Goal: Information Seeking & Learning: Learn about a topic

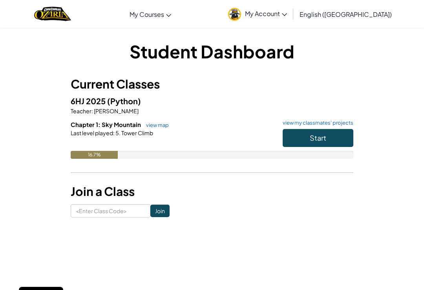
scroll to position [12, 0]
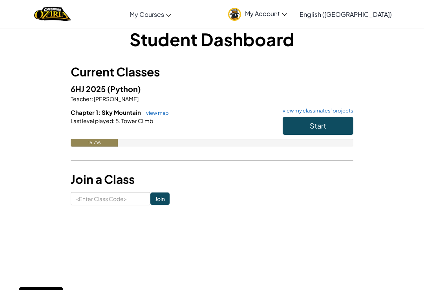
click at [308, 129] on button "Start" at bounding box center [317, 126] width 71 height 18
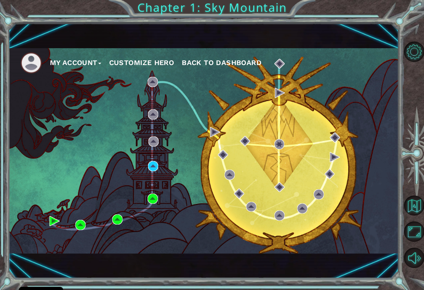
click at [155, 177] on div "My Account Customize Hero Back to Dashboard" at bounding box center [204, 151] width 390 height 206
click at [155, 182] on div "My Account Customize Hero Back to Dashboard" at bounding box center [204, 151] width 390 height 206
click at [152, 180] on div "My Account Customize Hero Back to Dashboard" at bounding box center [204, 151] width 390 height 206
click at [69, 76] on div "My Account Customize Hero Back to Dashboard" at bounding box center [204, 151] width 390 height 206
click at [152, 75] on div "My Account Customize Hero Back to Dashboard" at bounding box center [204, 151] width 390 height 206
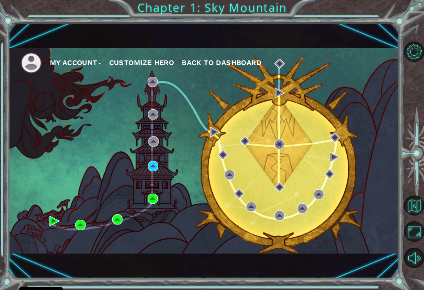
click at [216, 76] on div "My Account Customize Hero Back to Dashboard" at bounding box center [204, 151] width 390 height 206
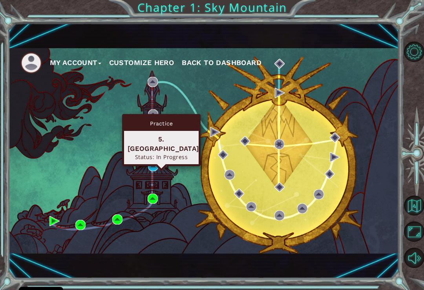
click at [140, 140] on div "5. [GEOGRAPHIC_DATA]" at bounding box center [161, 144] width 67 height 19
click at [142, 153] on div "Status: In Progress" at bounding box center [161, 156] width 67 height 7
click at [143, 153] on div "Status: In Progress" at bounding box center [161, 156] width 67 height 7
click at [141, 151] on div "5. [GEOGRAPHIC_DATA] Status: In Progress" at bounding box center [161, 147] width 75 height 33
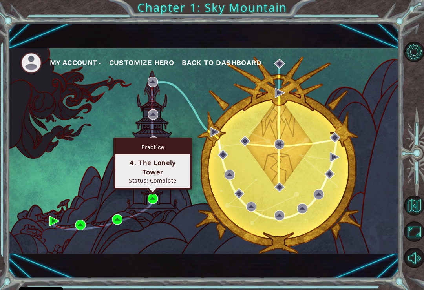
click at [89, 130] on div "My Account Customize Hero Back to Dashboard" at bounding box center [204, 151] width 390 height 206
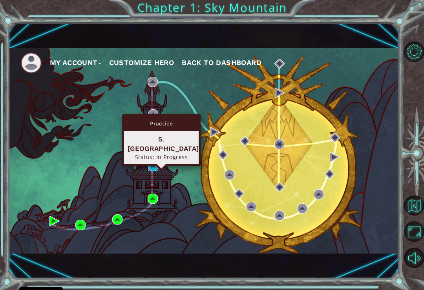
click at [153, 167] on img at bounding box center [153, 166] width 10 height 10
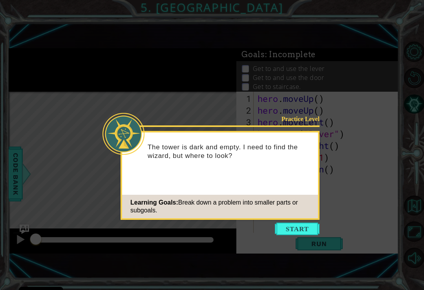
click at [300, 226] on button "Start" at bounding box center [297, 229] width 45 height 13
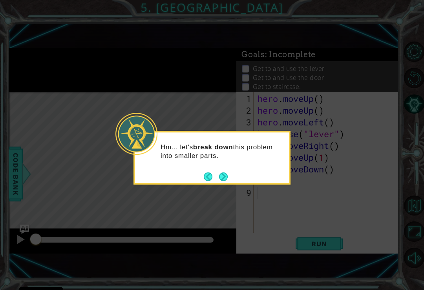
click at [231, 175] on div "Hm... let's break down this problem into smaller parts." at bounding box center [212, 156] width 154 height 40
click at [227, 171] on footer at bounding box center [216, 177] width 24 height 12
click at [224, 174] on button "Next" at bounding box center [223, 177] width 9 height 9
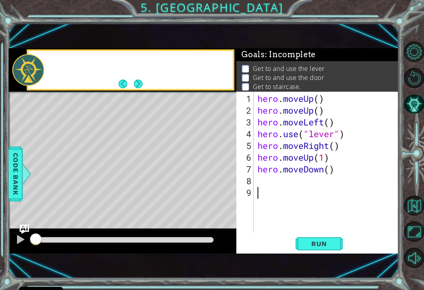
scroll to position [7, 0]
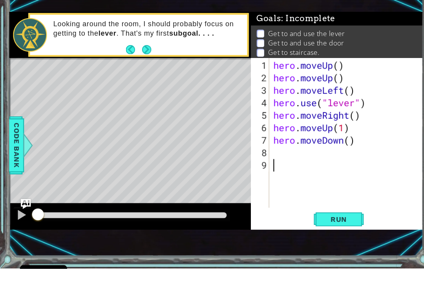
click at [318, 240] on span "Run" at bounding box center [318, 244] width 31 height 8
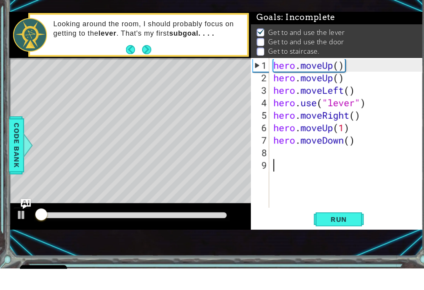
scroll to position [2, 0]
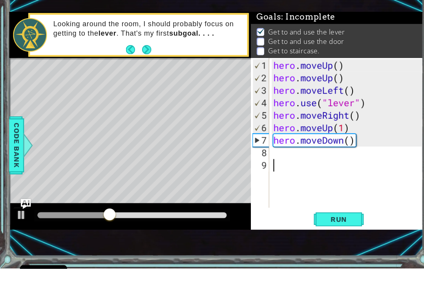
type textarea "hero.moveDown()"
click at [261, 134] on div "hero . moveUp ( ) hero . moveUp ( ) hero . moveLeft ( ) hero . use ( "lever" ) …" at bounding box center [328, 175] width 145 height 165
click at [311, 136] on div "hero . moveUp ( ) hero . moveUp ( ) hero . moveLeft ( ) hero . use ( "lever" ) …" at bounding box center [328, 175] width 145 height 165
type textarea "hero.moveDown()"
click at [299, 135] on div "hero . moveUp ( ) hero . moveUp ( ) hero . moveLeft ( ) hero . use ( "lever" ) …" at bounding box center [328, 175] width 145 height 165
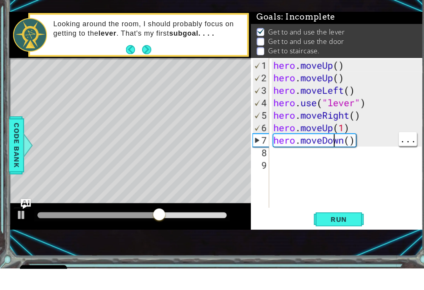
click at [315, 131] on div "hero . moveUp ( ) hero . moveUp ( ) hero . moveLeft ( ) hero . use ( "lever" ) …" at bounding box center [328, 175] width 145 height 165
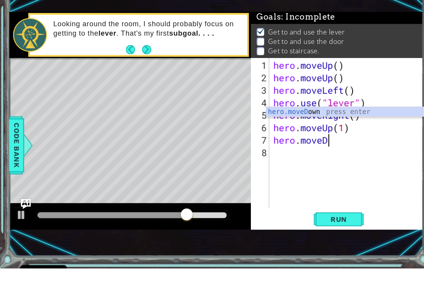
type textarea "hero.move"
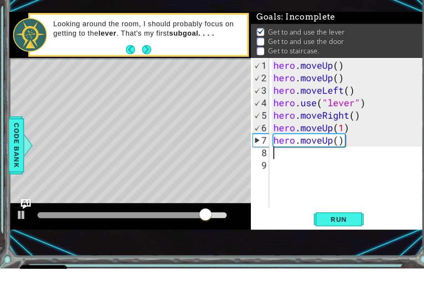
click at [308, 236] on button "Run" at bounding box center [318, 244] width 47 height 16
click at [307, 133] on div "hero . moveUp ( ) hero . moveUp ( ) hero . moveLeft ( ) hero . use ( "lever" ) …" at bounding box center [328, 175] width 145 height 165
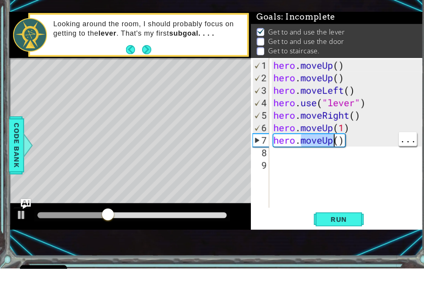
type textarea "hero.moveUp()"
click at [305, 133] on div "hero . moveUp ( ) hero . moveUp ( ) hero . moveLeft ( ) hero . use ( "lever" ) …" at bounding box center [328, 175] width 145 height 165
click at [309, 134] on div "hero . moveUp ( ) hero . moveUp ( ) hero . moveLeft ( ) hero . use ( "lever" ) …" at bounding box center [328, 175] width 145 height 165
type textarea "hero.movep()"
click at [308, 134] on div "hero . moveUp ( ) hero . moveUp ( ) hero . moveLeft ( ) hero . use ( "lever" ) …" at bounding box center [328, 175] width 145 height 165
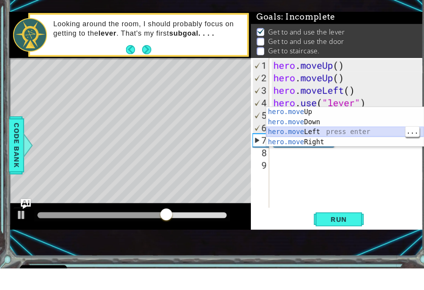
click at [281, 138] on div "hero.move Up press enter hero.move Down press enter hero.move Left press enter …" at bounding box center [325, 166] width 148 height 56
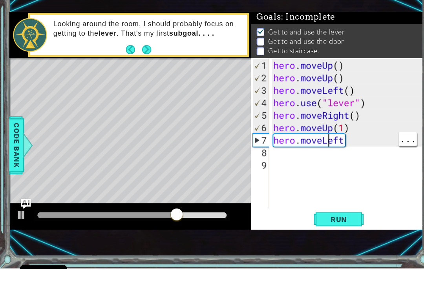
click at [313, 134] on div "hero . moveUp ( ) hero . moveUp ( ) hero . moveLeft ( ) hero . use ( "lever" ) …" at bounding box center [328, 175] width 145 height 165
type textarea "hero.moveLeft"
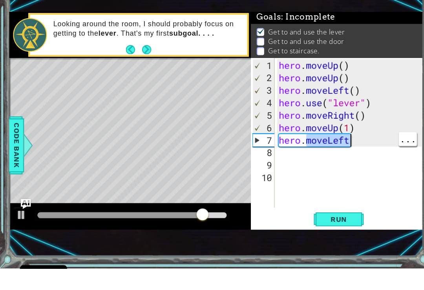
type textarea "hero."
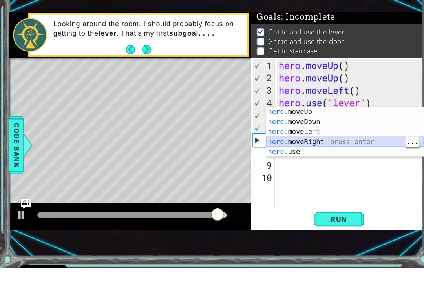
click at [287, 138] on div "hero. moveUp press enter hero. moveDown press enter hero. moveLeft press enter …" at bounding box center [325, 171] width 148 height 66
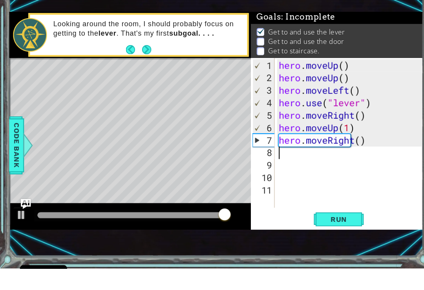
click at [311, 240] on span "Run" at bounding box center [318, 244] width 31 height 8
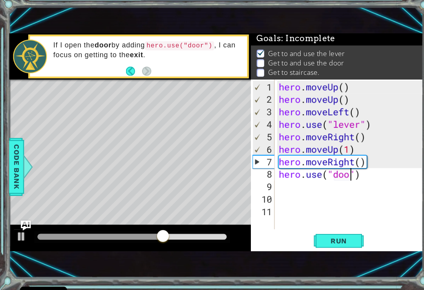
scroll to position [0, 4]
click at [312, 240] on span "Run" at bounding box center [318, 244] width 31 height 8
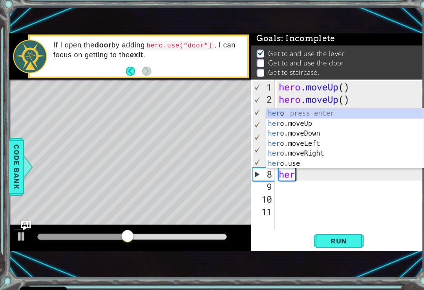
scroll to position [0, 0]
type textarea "h"
type textarea "her"
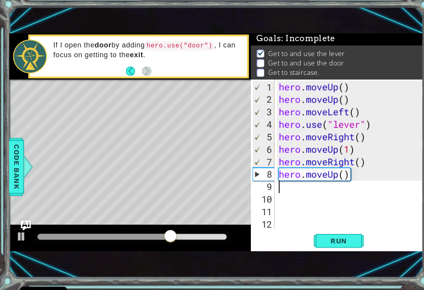
click at [322, 240] on span "Run" at bounding box center [318, 244] width 31 height 8
click at [327, 236] on button "Run" at bounding box center [318, 244] width 47 height 16
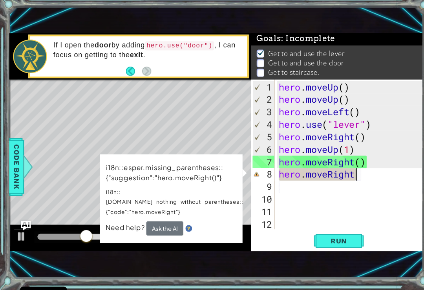
click at [114, 258] on div "1 ההההההההההההההההההההההההההההההההההההההההההההההההההההההההההההההההההההההההההההה…" at bounding box center [204, 150] width 390 height 255
click at [345, 167] on div "hero . moveUp ( ) hero . moveUp ( ) hero . moveLeft ( ) hero . use ( "lever" ) …" at bounding box center [331, 175] width 140 height 165
click at [326, 240] on span "Run" at bounding box center [318, 244] width 31 height 8
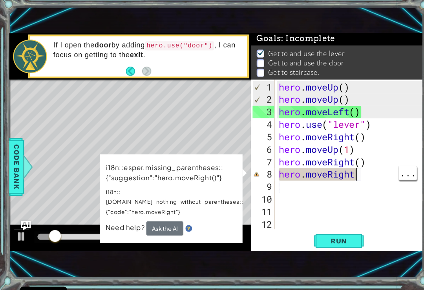
click at [354, 169] on div "hero . moveUp ( ) hero . moveUp ( ) hero . moveLeft ( ) hero . use ( "lever" ) …" at bounding box center [331, 175] width 140 height 165
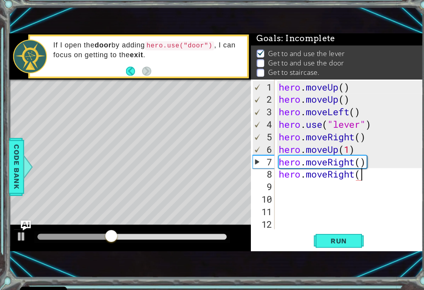
scroll to position [0, 4]
type textarea "hero.moveRight()"
click at [325, 236] on button "Run" at bounding box center [318, 244] width 47 height 16
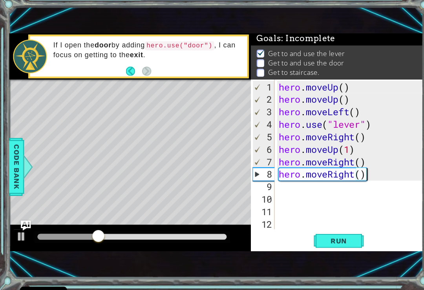
click at [314, 240] on span "Run" at bounding box center [318, 244] width 31 height 8
click at [321, 167] on div "hero . moveUp ( ) hero . moveUp ( ) hero . moveLeft ( ) hero . use ( "lever" ) …" at bounding box center [331, 175] width 140 height 165
click at [313, 163] on div "hero . moveUp ( ) hero . moveUp ( ) hero . moveLeft ( ) hero . use ( "lever" ) …" at bounding box center [331, 175] width 140 height 165
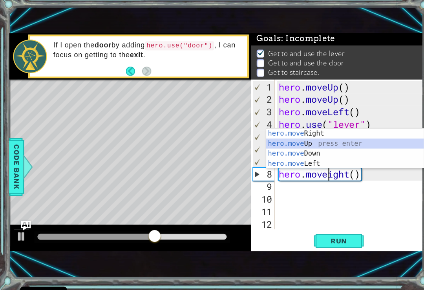
type textarea "hero.moveUp()"
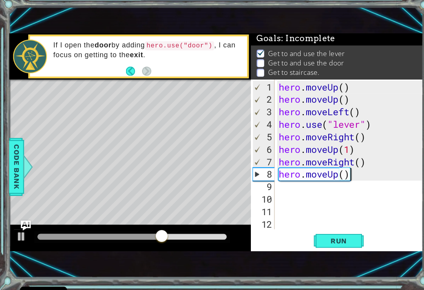
click at [304, 217] on div "hero . moveUp ( ) hero . moveUp ( ) hero . moveLeft ( ) hero . use ( "lever" ) …" at bounding box center [331, 175] width 140 height 165
click at [321, 236] on button "Run" at bounding box center [318, 244] width 47 height 16
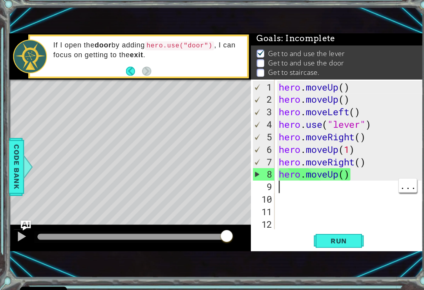
click at [280, 173] on div "hero . moveUp ( ) hero . moveUp ( ) hero . moveLeft ( ) hero . use ( "lever" ) …" at bounding box center [331, 175] width 140 height 165
click at [305, 163] on div "hero . moveUp ( ) hero . moveUp ( ) hero . moveLeft ( ) hero . use ( "lever" ) …" at bounding box center [331, 175] width 140 height 165
click at [297, 165] on div "hero . moveUp ( ) hero . moveUp ( ) hero . moveLeft ( ) hero . use ( "lever" ) …" at bounding box center [331, 175] width 140 height 165
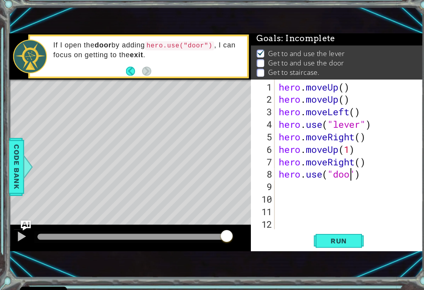
scroll to position [0, 4]
click at [322, 240] on span "Run" at bounding box center [318, 244] width 31 height 8
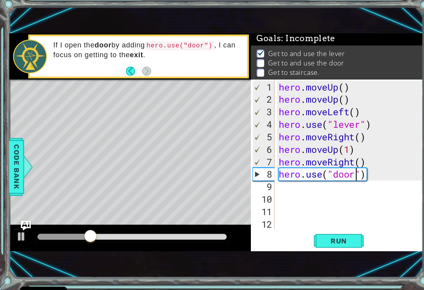
click at [325, 236] on button "Run" at bounding box center [318, 244] width 47 height 16
click at [321, 240] on span "Run" at bounding box center [318, 244] width 31 height 8
click at [319, 236] on button "Run" at bounding box center [318, 244] width 47 height 16
click at [323, 236] on button "Run" at bounding box center [318, 244] width 47 height 16
type textarea "hero.use("door")"
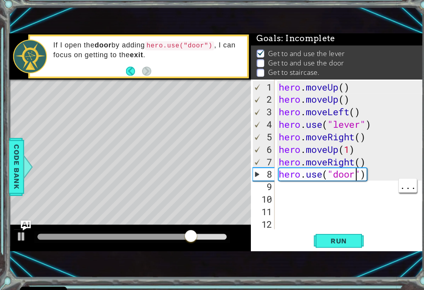
scroll to position [0, 0]
click at [353, 170] on div "hero . moveUp ( ) hero . moveUp ( ) hero . moveLeft ( ) hero . use ( "lever" ) …" at bounding box center [331, 175] width 140 height 165
click at [348, 162] on div "hero . moveUp ( ) hero . moveUp ( ) hero . moveLeft ( ) hero . use ( "lever" ) …" at bounding box center [331, 175] width 140 height 165
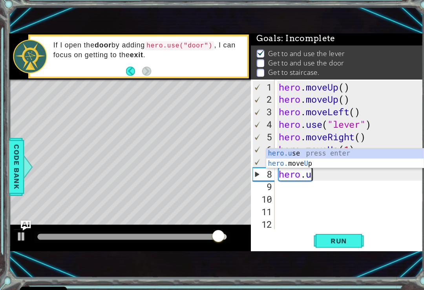
type textarea "hero."
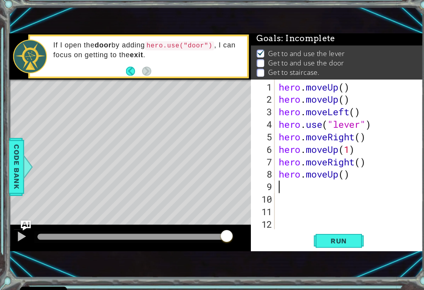
click at [325, 236] on button "Run" at bounding box center [318, 244] width 47 height 16
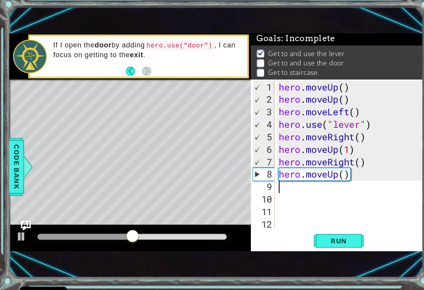
click at [339, 236] on button "Run" at bounding box center [318, 244] width 47 height 16
click at [326, 168] on div "hero . moveUp ( ) hero . moveUp ( ) hero . moveLeft ( ) hero . use ( "lever" ) …" at bounding box center [331, 175] width 140 height 165
click at [310, 240] on span "Run" at bounding box center [318, 244] width 31 height 8
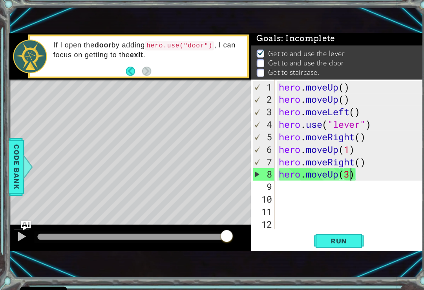
click at [326, 240] on span "Run" at bounding box center [318, 244] width 31 height 8
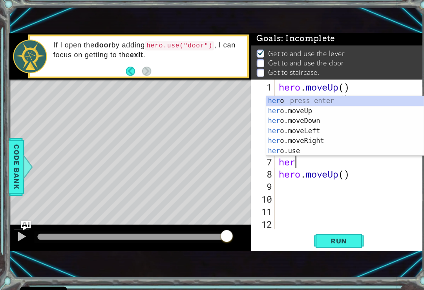
scroll to position [0, 0]
type textarea "h"
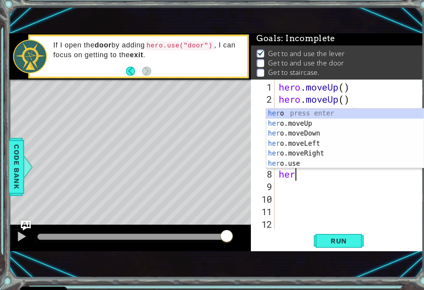
type textarea "h"
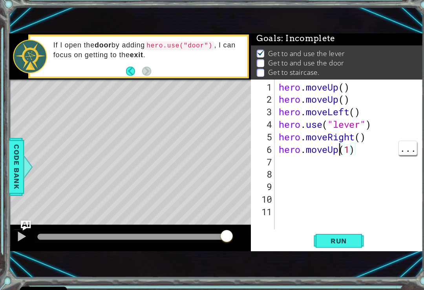
click at [322, 143] on div "hero . moveUp ( ) hero . moveUp ( ) hero . moveLeft ( ) hero . use ( "lever" ) …" at bounding box center [331, 175] width 140 height 165
click at [332, 138] on div "hero . moveUp ( ) hero . moveUp ( ) hero . moveLeft ( ) hero . use ( "lever" ) …" at bounding box center [331, 175] width 140 height 165
type textarea "hero.moveUp()"
click at [264, 157] on div "hero . moveUp ( ) hero . moveUp ( ) hero . moveLeft ( ) hero . use ( "lever" ) …" at bounding box center [331, 175] width 140 height 165
click at [349, 132] on div "hero . moveUp ( ) hero . moveUp ( ) hero . moveLeft ( ) hero . use ( "lever" ) …" at bounding box center [331, 175] width 140 height 165
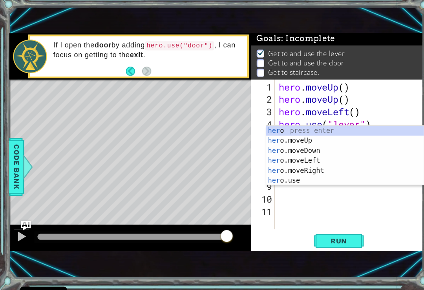
click at [367, 236] on div "Run" at bounding box center [319, 244] width 162 height 16
type textarea "h"
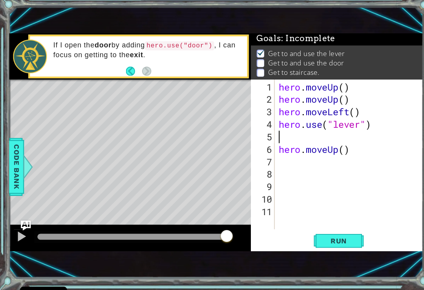
type textarea "hero.use("lever")"
type textarea "h"
type textarea "hero.moveRight(2)"
click at [312, 236] on button "Run" at bounding box center [318, 244] width 47 height 16
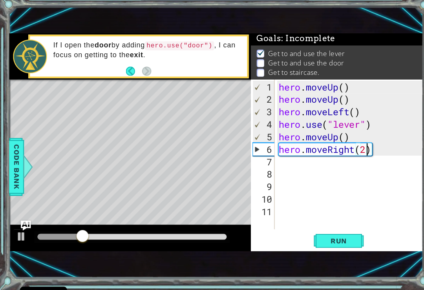
click at [326, 240] on span "Run" at bounding box center [318, 244] width 31 height 8
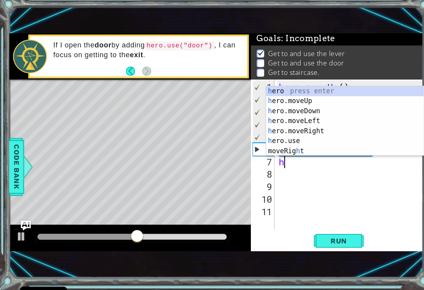
type textarea "her"
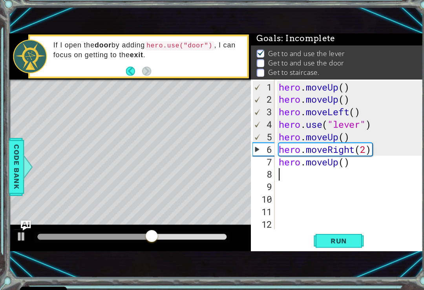
click at [320, 236] on button "Run" at bounding box center [318, 244] width 47 height 16
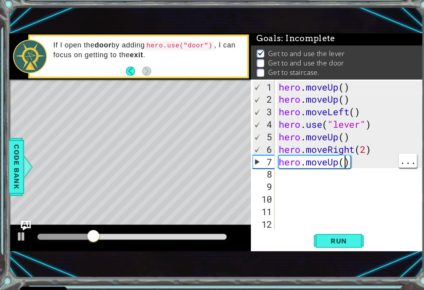
type textarea "hero.moveUp(5)"
click at [322, 240] on span "Run" at bounding box center [318, 244] width 31 height 8
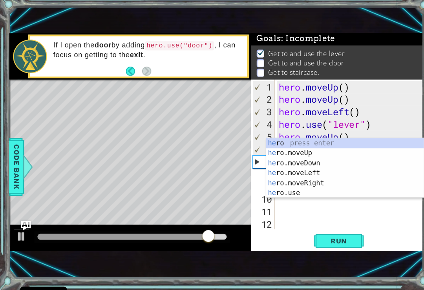
type textarea "h"
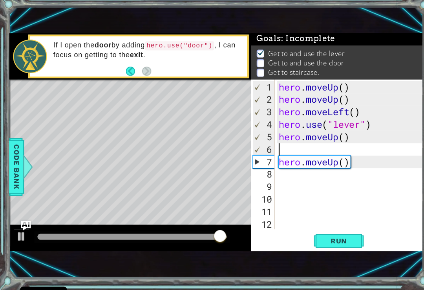
click at [321, 236] on button "Run" at bounding box center [318, 244] width 47 height 16
type textarea "hero.moveUp()"
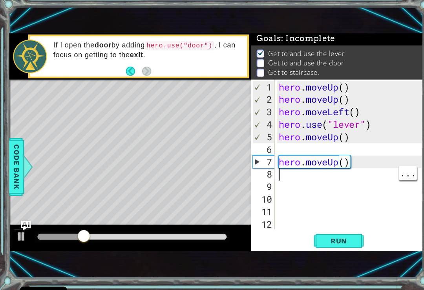
click at [341, 163] on div "hero . moveUp ( ) hero . moveUp ( ) hero . moveLeft ( ) hero . use ( "lever" ) …" at bounding box center [331, 175] width 140 height 165
click at [355, 151] on div "hero . moveUp ( ) hero . moveUp ( ) hero . moveLeft ( ) hero . use ( "lever" ) …" at bounding box center [331, 175] width 140 height 165
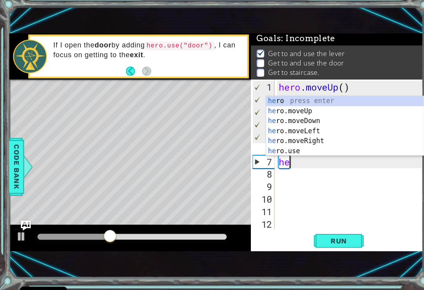
type textarea "h"
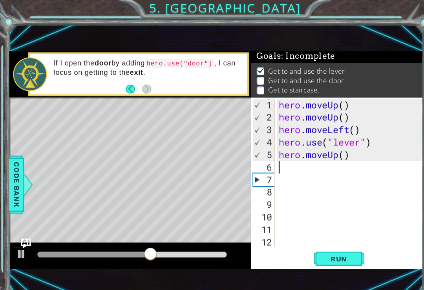
type textarea "h"
click at [342, 159] on div "hero . moveUp ( ) hero . moveUp ( ) hero . moveLeft ( ) hero . use ( "lever" ) …" at bounding box center [331, 175] width 140 height 165
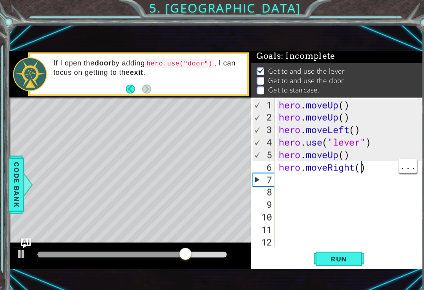
scroll to position [0, 4]
type textarea "hero.moveRight(3)"
click at [329, 240] on span "Run" at bounding box center [318, 244] width 31 height 8
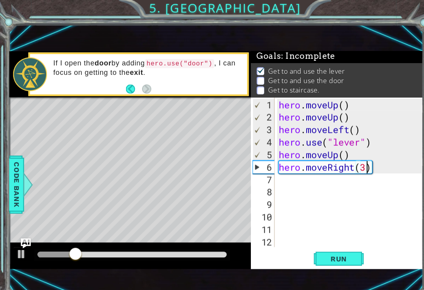
scroll to position [0, 0]
click at [276, 172] on div "hero . moveUp ( ) hero . moveUp ( ) hero . moveLeft ( ) hero . use ( "lever" ) …" at bounding box center [331, 175] width 140 height 165
click at [346, 147] on div "hero . moveUp ( ) hero . moveUp ( ) hero . moveLeft ( ) hero . use ( "lever" ) …" at bounding box center [331, 175] width 140 height 165
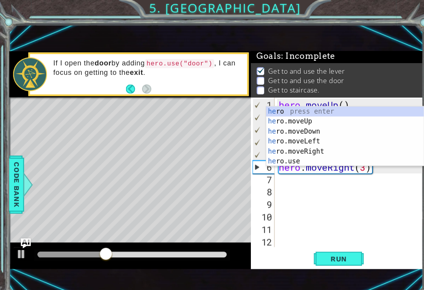
type textarea "h"
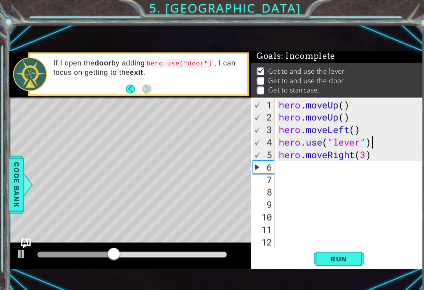
type textarea "hero.moveRight(3)"
click at [272, 165] on div "hero . moveUp ( ) hero . moveUp ( ) hero . moveLeft ( ) hero . use ( "lever" ) …" at bounding box center [331, 175] width 140 height 165
click at [272, 162] on div "hero . moveUp ( ) hero . moveUp ( ) hero . moveLeft ( ) hero . use ( "lever" ) …" at bounding box center [331, 175] width 140 height 165
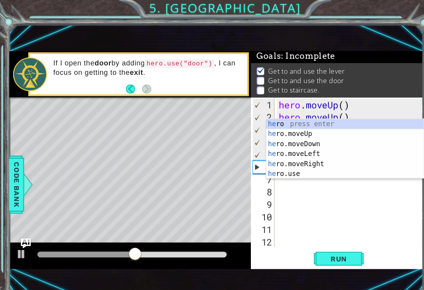
scroll to position [0, 0]
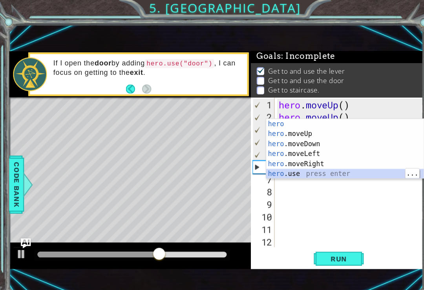
type textarea "hero.use("name")"
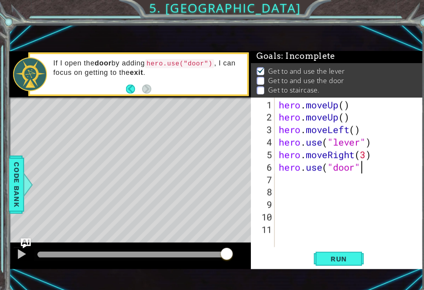
scroll to position [0, 3]
type textarea "hero.use("door")"
click at [321, 233] on div "hero . moveUp ( ) hero . moveUp ( ) hero . moveLeft ( ) hero . use ( "lever" ) …" at bounding box center [331, 175] width 140 height 165
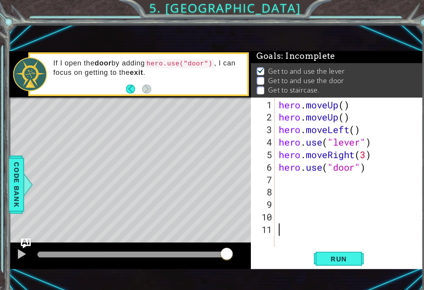
click at [326, 243] on span "Run" at bounding box center [318, 244] width 31 height 8
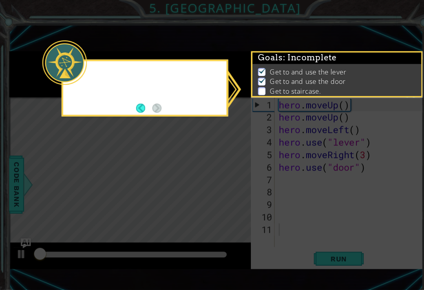
scroll to position [2, 0]
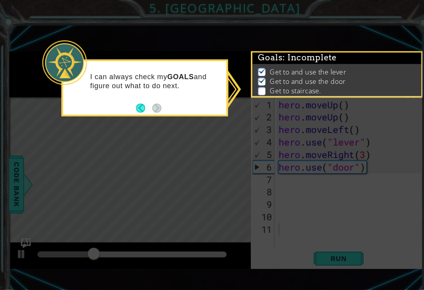
click at [126, 104] on div "I can always check my GOALS and figure out what to do next." at bounding box center [136, 83] width 157 height 54
click at [134, 102] on button "Back" at bounding box center [135, 102] width 15 height 9
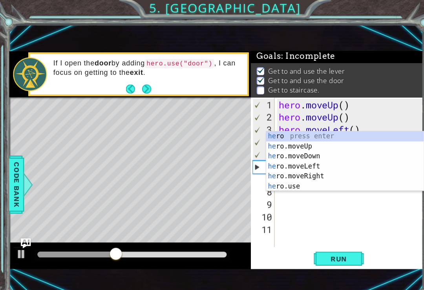
scroll to position [0, 0]
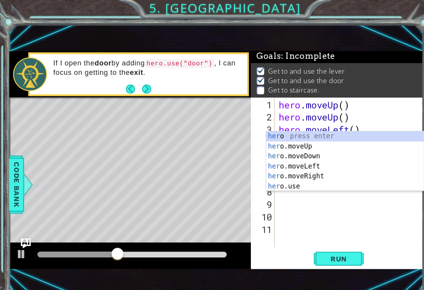
type textarea "hero"
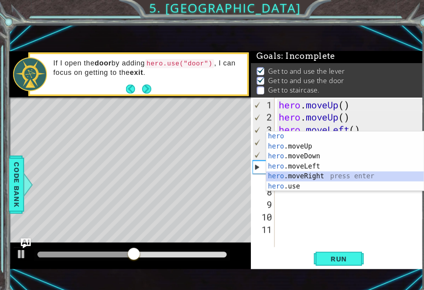
scroll to position [0, 0]
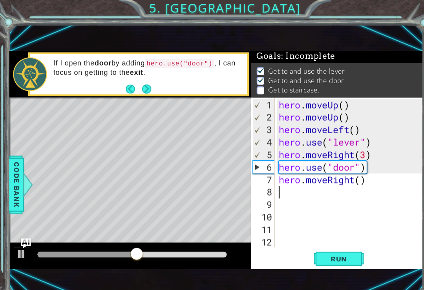
click at [310, 237] on button "Run" at bounding box center [318, 244] width 47 height 16
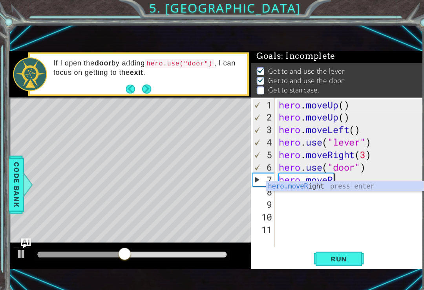
type textarea "hero.move"
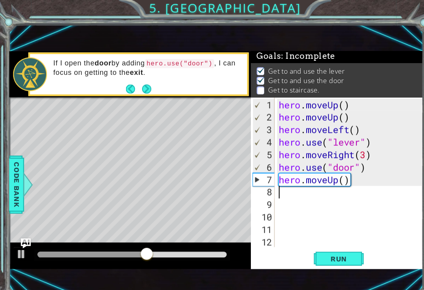
click at [322, 242] on span "Run" at bounding box center [318, 244] width 31 height 8
click at [320, 246] on span "Run" at bounding box center [318, 244] width 31 height 8
type textarea "hero.moveUp(2)"
click at [326, 248] on span "Run" at bounding box center [318, 244] width 31 height 8
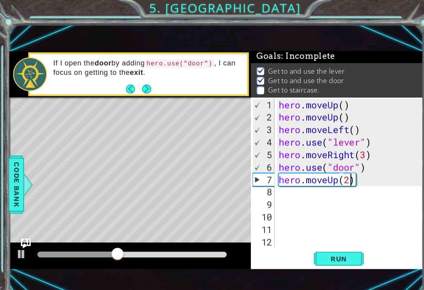
scroll to position [0, 0]
click at [268, 181] on div "hero . moveUp ( ) hero . moveUp ( ) hero . moveLeft ( ) hero . use ( "lever" ) …" at bounding box center [331, 175] width 140 height 165
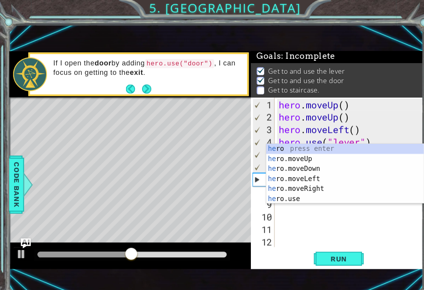
scroll to position [0, 0]
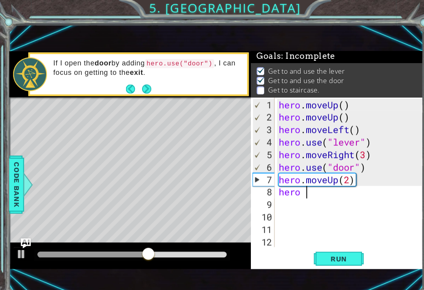
type textarea "hero"
click at [332, 243] on span "Run" at bounding box center [318, 244] width 31 height 8
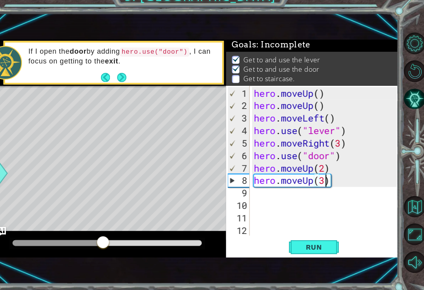
click at [303, 240] on span "Run" at bounding box center [318, 244] width 31 height 8
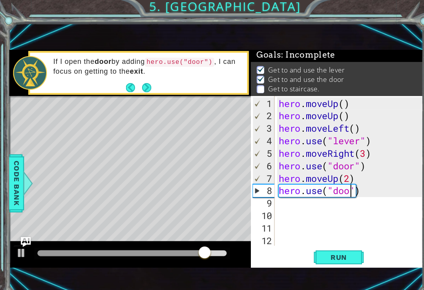
scroll to position [0, 4]
click at [317, 241] on span "Run" at bounding box center [318, 244] width 31 height 8
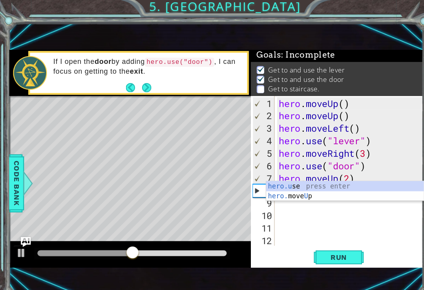
type textarea "hero."
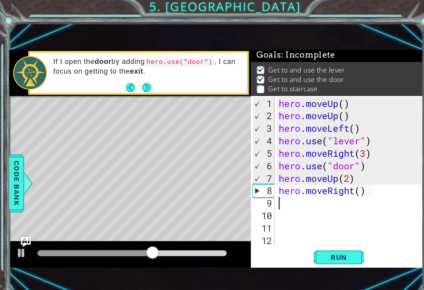
scroll to position [0, 0]
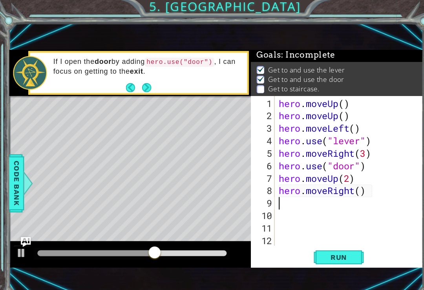
click at [325, 240] on span "Run" at bounding box center [318, 244] width 31 height 8
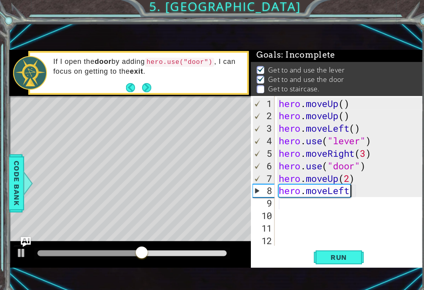
click at [326, 246] on span "Run" at bounding box center [318, 244] width 31 height 8
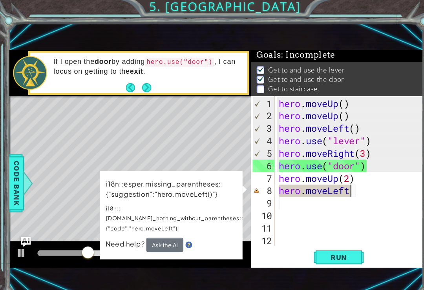
scroll to position [0, 3]
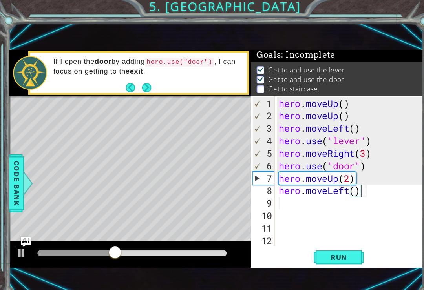
click at [306, 245] on span "Run" at bounding box center [318, 244] width 31 height 8
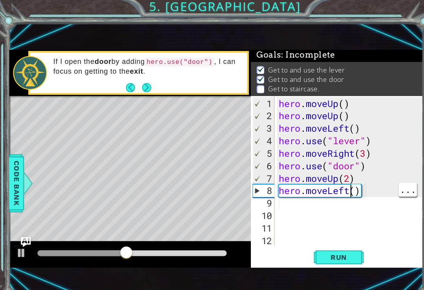
click at [336, 184] on div "hero . moveUp ( ) hero . moveUp ( ) hero . moveLeft ( ) hero . use ( "lever" ) …" at bounding box center [331, 175] width 140 height 165
type textarea "hero.moveLeft(3)"
click at [324, 236] on button "Run" at bounding box center [318, 244] width 47 height 16
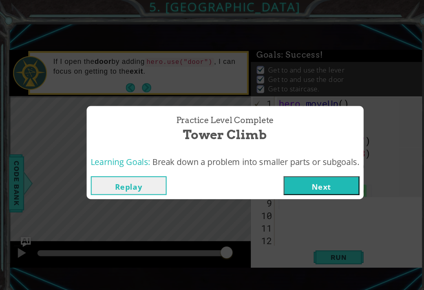
click at [103, 188] on div "Practice Level Complete Tower Climb Learning Goals: Break down a problem into s…" at bounding box center [212, 145] width 424 height 290
click at [108, 175] on button "Replay" at bounding box center [121, 177] width 71 height 18
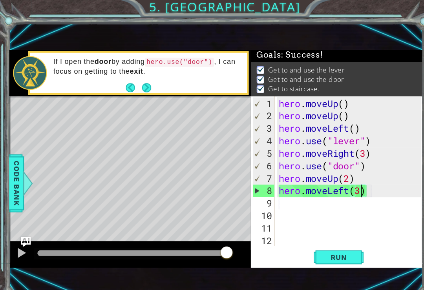
click at [327, 245] on span "Run" at bounding box center [318, 244] width 31 height 8
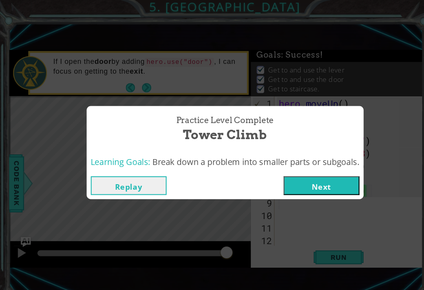
click at [307, 181] on button "Next" at bounding box center [302, 177] width 71 height 18
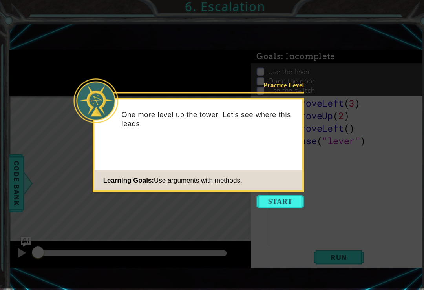
click at [266, 191] on button "Start" at bounding box center [264, 191] width 45 height 13
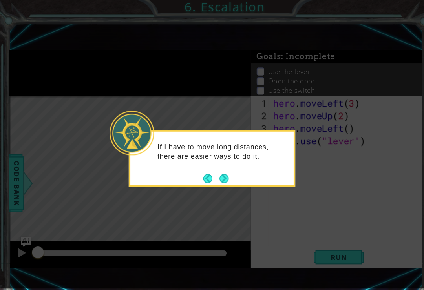
click at [215, 165] on button "Next" at bounding box center [211, 169] width 9 height 9
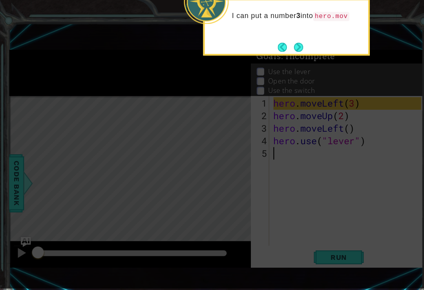
click at [285, 46] on button "Next" at bounding box center [281, 45] width 9 height 9
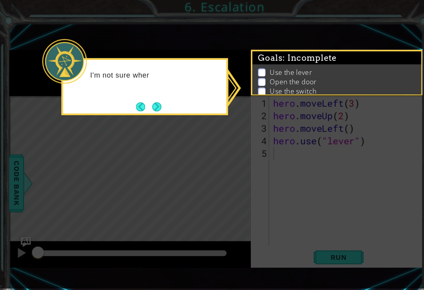
click at [152, 98] on button "Next" at bounding box center [147, 102] width 9 height 9
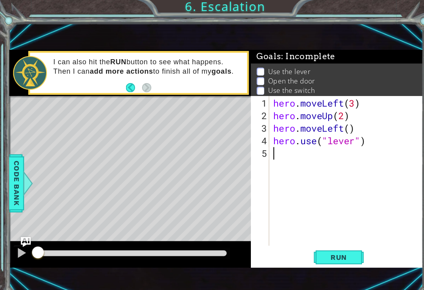
click at [318, 250] on button "Run" at bounding box center [318, 244] width 47 height 16
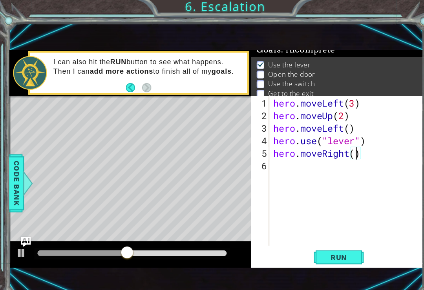
scroll to position [0, 4]
click at [315, 251] on button "Run" at bounding box center [318, 244] width 47 height 16
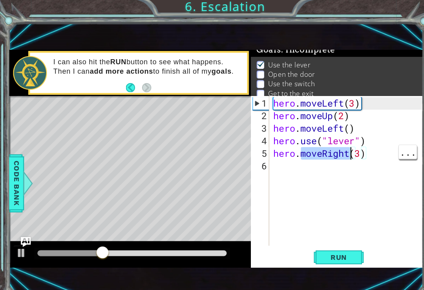
scroll to position [0, 2]
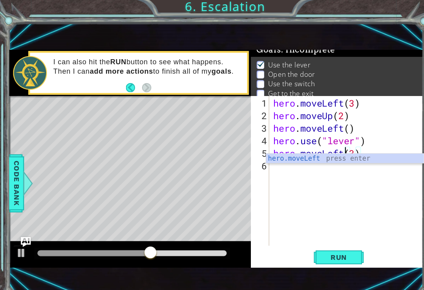
click at [324, 241] on span "Run" at bounding box center [318, 244] width 31 height 8
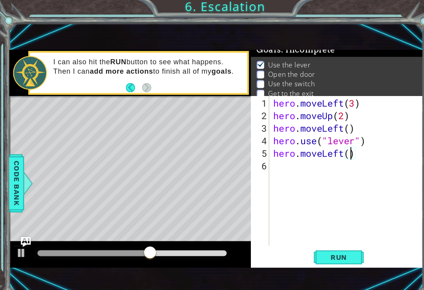
type textarea "hero.moveLeft(2)"
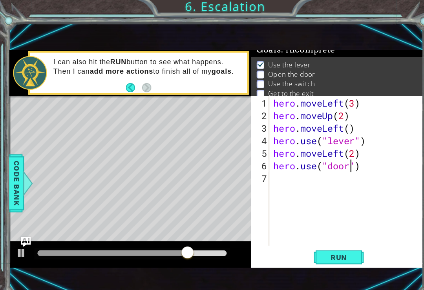
scroll to position [0, 4]
click at [319, 249] on button "Run" at bounding box center [318, 244] width 47 height 16
type textarea "hero.moveLeft(1)"
click at [322, 232] on div "hero . moveLeft ( 3 ) hero . moveUp ( 2 ) hero . moveLeft ( ) hero . use ( "lev…" at bounding box center [328, 175] width 145 height 165
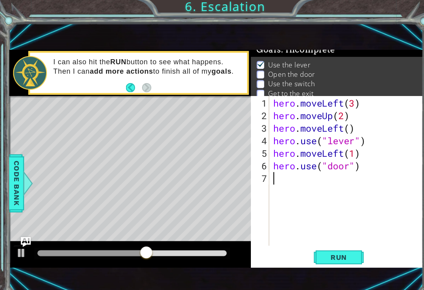
click at [311, 248] on button "Run" at bounding box center [318, 244] width 47 height 16
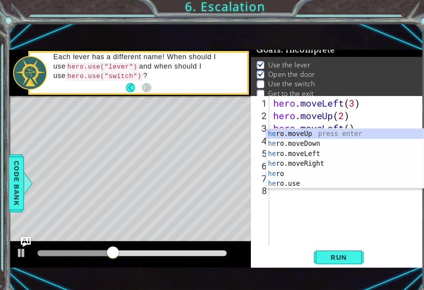
scroll to position [0, 0]
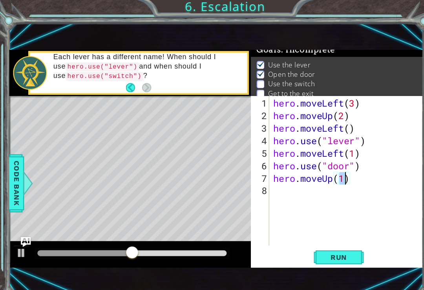
click at [318, 242] on span "Run" at bounding box center [318, 244] width 31 height 8
type textarea "hero.moveUp(2)"
click at [325, 240] on span "Run" at bounding box center [318, 244] width 31 height 8
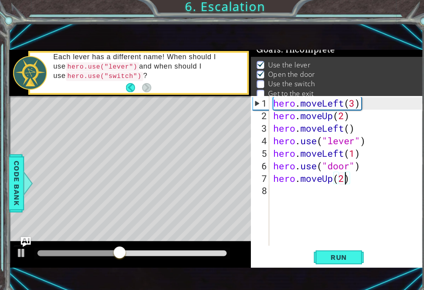
scroll to position [0, 0]
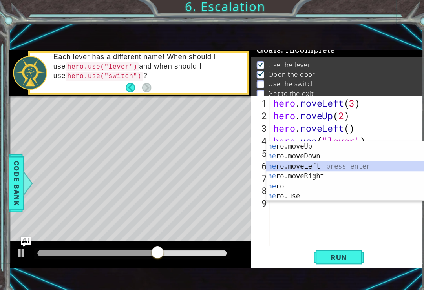
type textarea "hero.moveLeft(1)"
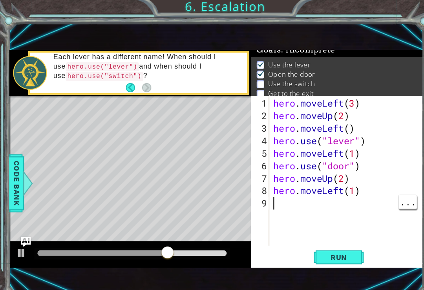
click at [312, 241] on span "Run" at bounding box center [318, 244] width 31 height 8
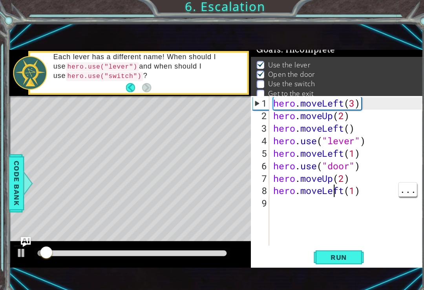
click at [313, 185] on div "hero . moveLeft ( 3 ) hero . moveUp ( 2 ) hero . moveLeft ( ) hero . use ( "lev…" at bounding box center [328, 175] width 145 height 165
click at [324, 182] on div "hero . moveLeft ( 3 ) hero . moveUp ( 2 ) hero . moveLeft ( ) hero . use ( "lev…" at bounding box center [328, 175] width 145 height 165
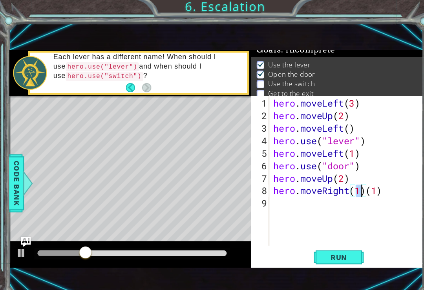
click at [329, 240] on span "Run" at bounding box center [318, 244] width 31 height 8
type textarea "hero.moveRight(2)"
click at [323, 240] on span "Run" at bounding box center [318, 244] width 31 height 8
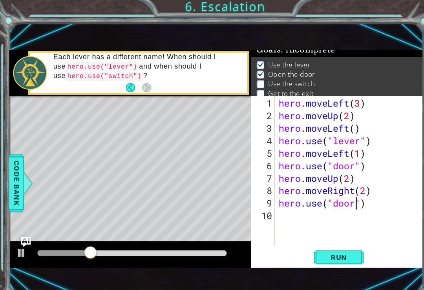
click at [322, 240] on span "Run" at bounding box center [318, 244] width 31 height 8
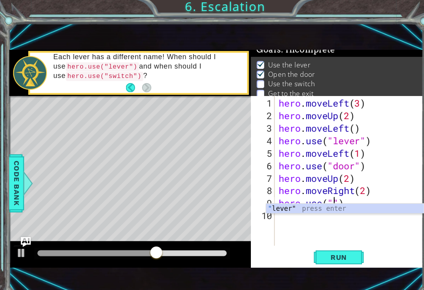
type textarea "hero.use("lever")"
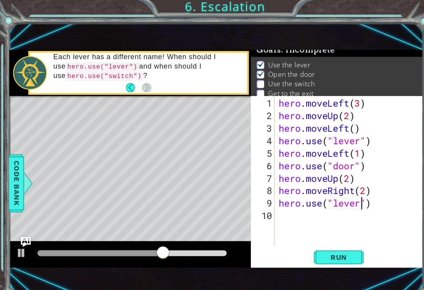
click at [321, 250] on button "Run" at bounding box center [318, 244] width 47 height 16
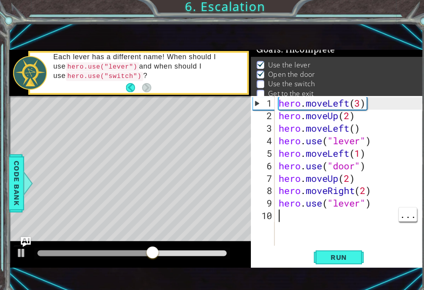
scroll to position [0, 0]
type textarea "hero.moveRight(2)"
click at [354, 184] on div "hero . moveLeft ( 3 ) hero . moveUp ( 2 ) hero . moveLeft ( ) hero . use ( "lev…" at bounding box center [331, 175] width 140 height 165
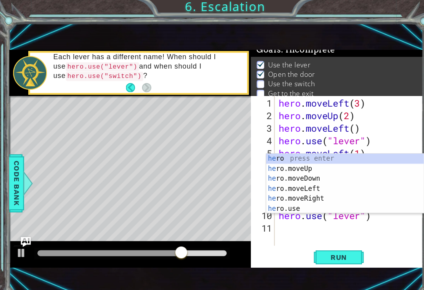
scroll to position [0, 0]
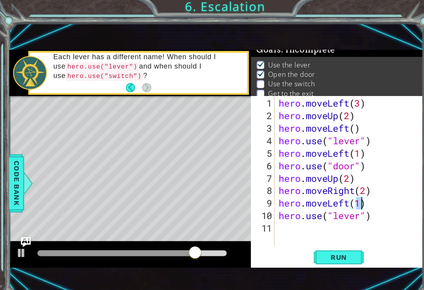
click at [323, 249] on button "Run" at bounding box center [318, 244] width 47 height 16
click at [348, 191] on div "hero . moveLeft ( 3 ) hero . moveUp ( 2 ) hero . moveLeft ( ) hero . use ( "lev…" at bounding box center [331, 175] width 140 height 165
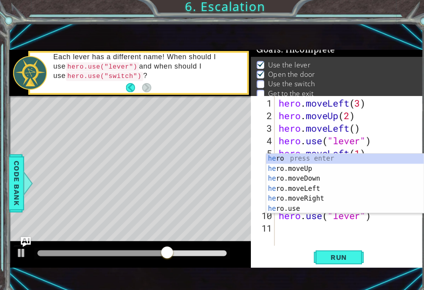
scroll to position [0, 0]
type textarea "h"
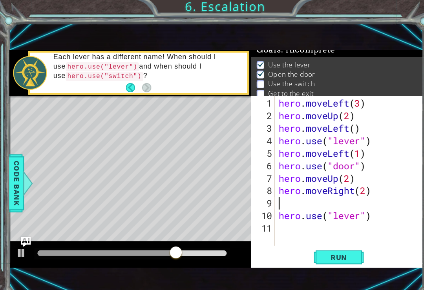
click at [322, 242] on span "Run" at bounding box center [318, 244] width 31 height 8
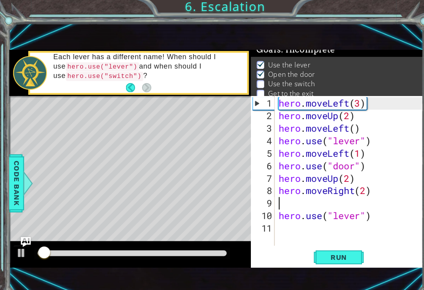
type textarea "hero.moveRight(2)"
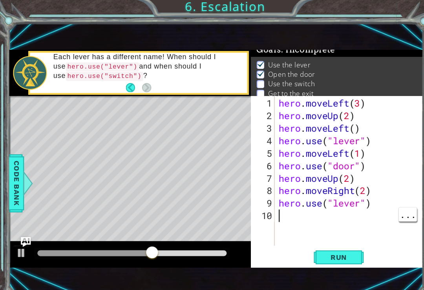
type textarea "hero.use("lever")"
click at [363, 186] on div "hero . moveLeft ( 3 ) hero . moveUp ( 2 ) hero . moveLeft ( ) hero . use ( "lev…" at bounding box center [331, 175] width 140 height 165
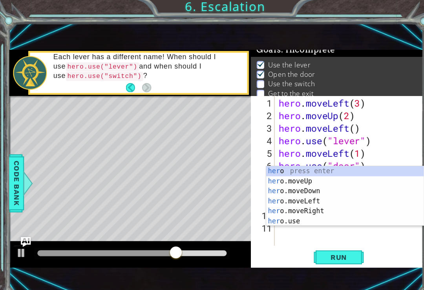
scroll to position [0, 0]
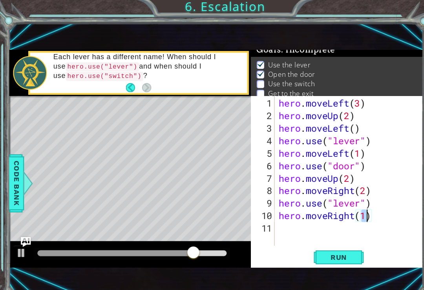
click at [329, 242] on span "Run" at bounding box center [318, 244] width 31 height 8
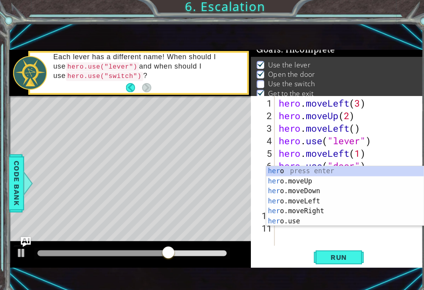
type textarea "h"
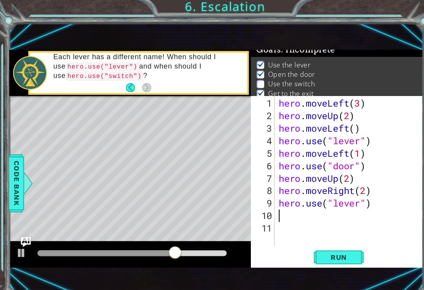
click at [320, 244] on span "Run" at bounding box center [318, 244] width 31 height 8
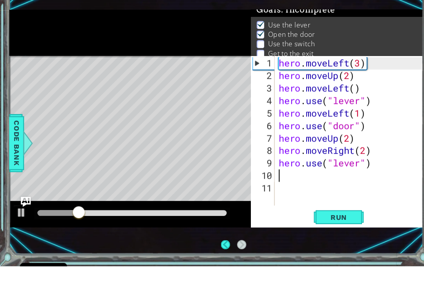
scroll to position [12, 0]
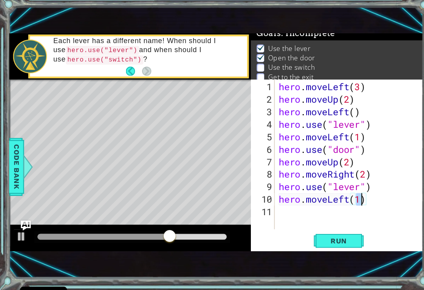
type textarea "hero.moveLeft(\)"
type textarea "hero.moveLeft()"
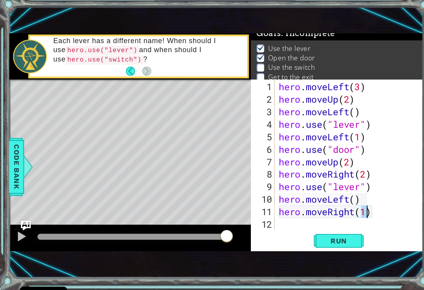
click at [322, 240] on span "Run" at bounding box center [318, 244] width 31 height 8
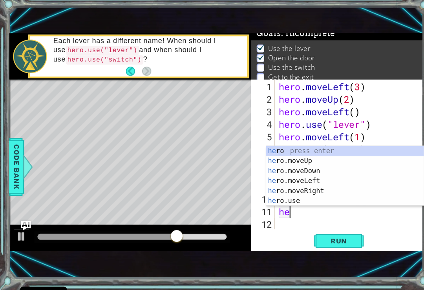
type textarea "h"
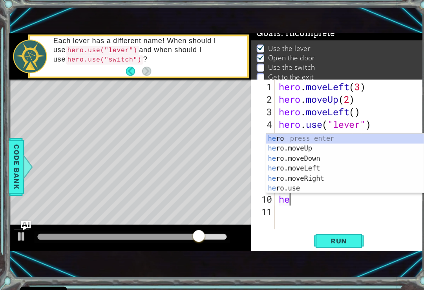
type textarea "h"
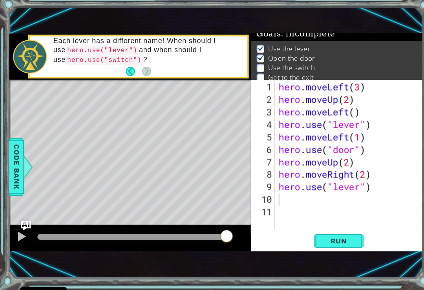
click at [124, 80] on button "Back" at bounding box center [125, 84] width 15 height 9
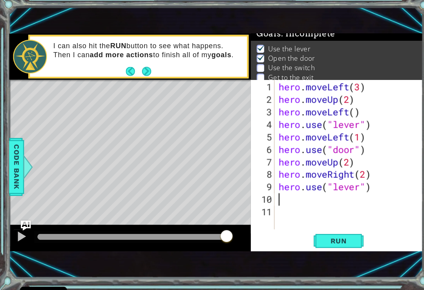
click at [139, 59] on div "I can also hit the RUN button to see what happens. Then I can add more actions …" at bounding box center [139, 70] width 188 height 36
click at [142, 80] on button "Next" at bounding box center [138, 84] width 9 height 9
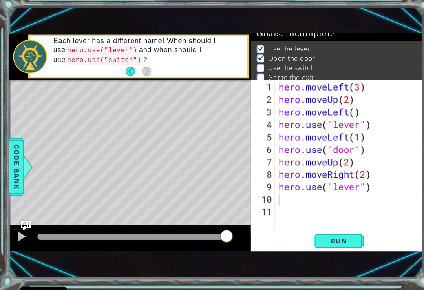
click at [126, 80] on button "Back" at bounding box center [125, 84] width 15 height 9
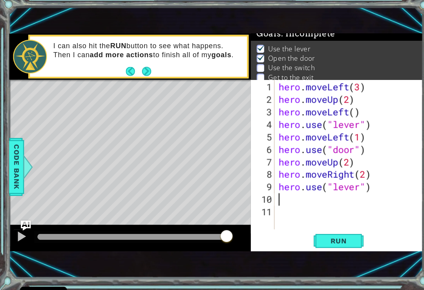
click at [123, 80] on button "Back" at bounding box center [125, 84] width 15 height 9
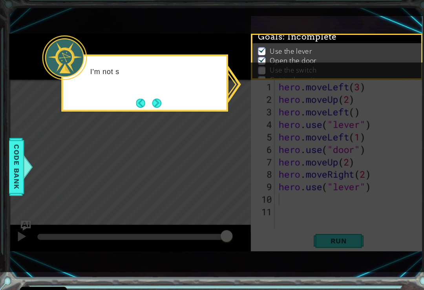
click at [150, 109] on button "Next" at bounding box center [147, 113] width 9 height 9
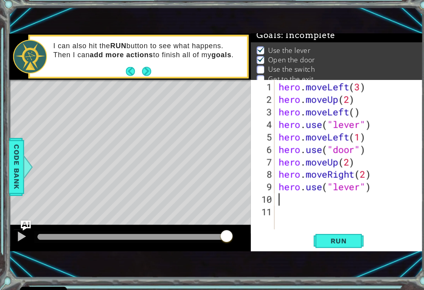
click at [332, 240] on span "Run" at bounding box center [318, 244] width 31 height 8
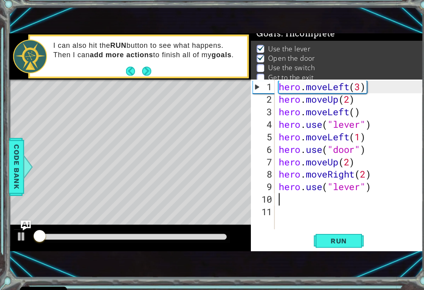
scroll to position [6, 0]
click at [323, 236] on button "Run" at bounding box center [318, 244] width 47 height 16
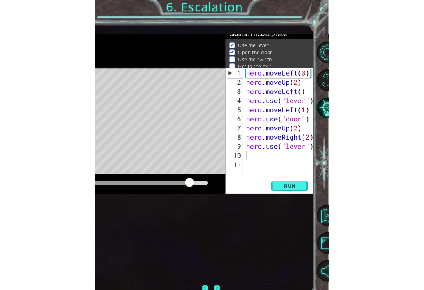
scroll to position [12, 0]
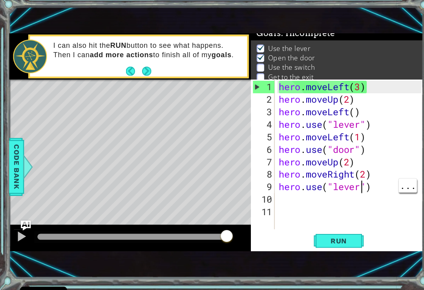
click at [339, 178] on div "hero . moveLeft ( 3 ) hero . moveUp ( 2 ) hero . moveLeft ( ) hero . use ( "lev…" at bounding box center [331, 175] width 140 height 165
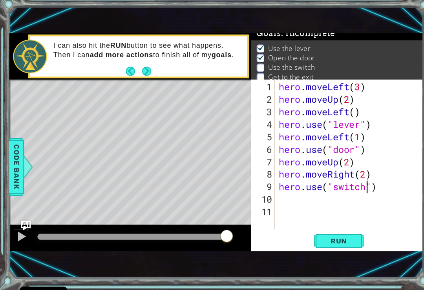
scroll to position [0, 4]
type textarea "hero.use("switch")"
click at [329, 240] on span "Run" at bounding box center [318, 244] width 31 height 8
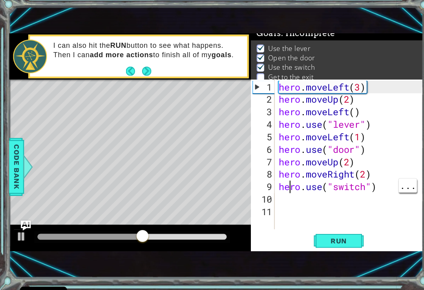
scroll to position [0, 0]
click at [262, 194] on div "hero . moveLeft ( 3 ) hero . moveUp ( 2 ) hero . moveLeft ( ) hero . use ( "lev…" at bounding box center [331, 175] width 140 height 165
click at [270, 188] on div "hero . moveLeft ( 3 ) hero . moveUp ( 2 ) hero . moveLeft ( ) hero . use ( "lev…" at bounding box center [331, 175] width 140 height 165
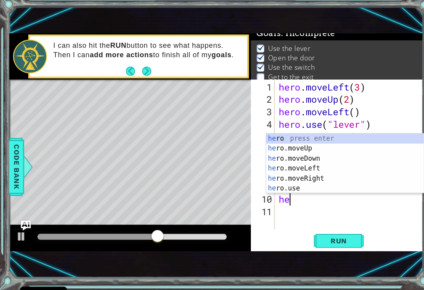
scroll to position [0, 0]
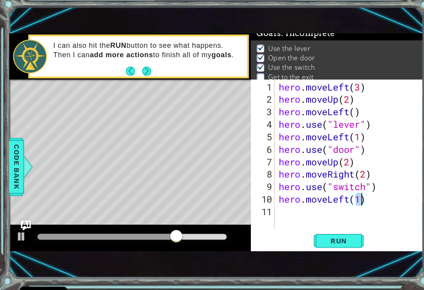
click at [326, 236] on button "Run" at bounding box center [318, 244] width 47 height 16
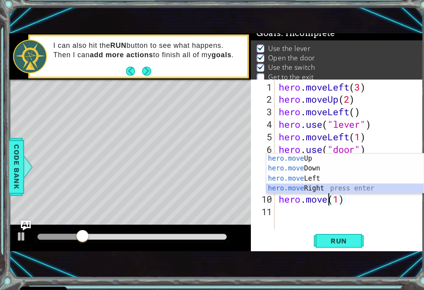
type textarea "hero.moveRight(1)(1)"
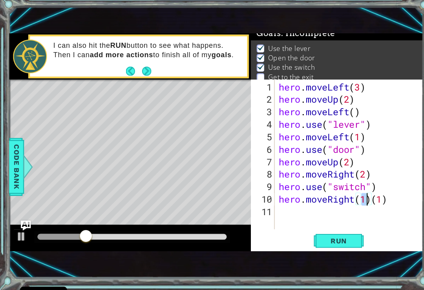
scroll to position [0, 0]
click at [362, 190] on div "hero . moveLeft ( 3 ) hero . moveUp ( 2 ) hero . moveLeft ( ) hero . use ( "lev…" at bounding box center [331, 175] width 140 height 165
type textarea "hero.moveRight(1)"
click at [326, 240] on span "Run" at bounding box center [318, 244] width 31 height 8
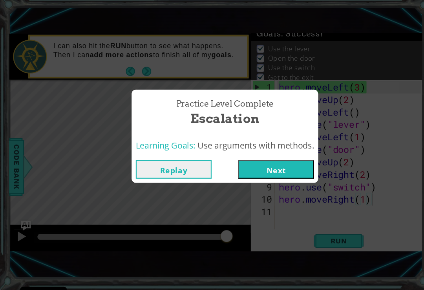
click at [253, 168] on button "Next" at bounding box center [259, 177] width 71 height 18
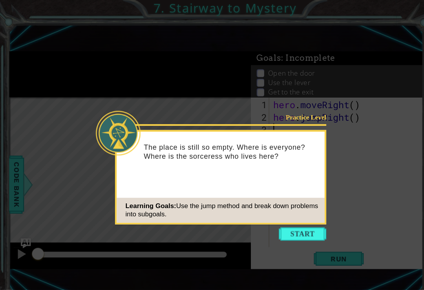
click at [285, 220] on button "Start" at bounding box center [284, 221] width 45 height 13
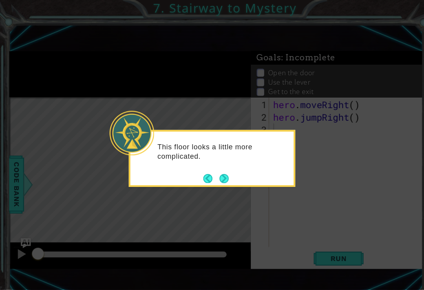
click at [213, 166] on button "Next" at bounding box center [211, 168] width 9 height 9
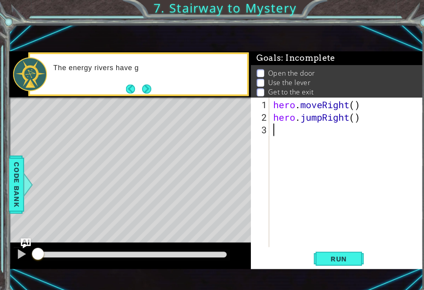
click at [330, 251] on button "Run" at bounding box center [318, 244] width 47 height 16
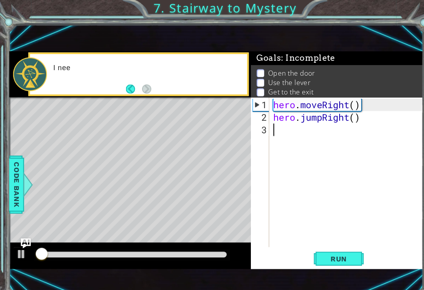
click at [324, 239] on button "Run" at bounding box center [318, 244] width 47 height 16
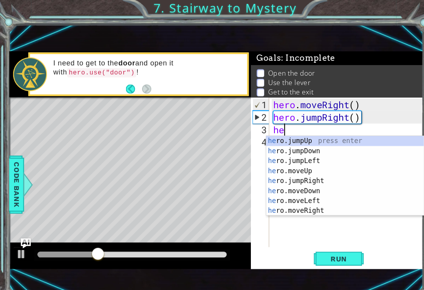
scroll to position [0, 0]
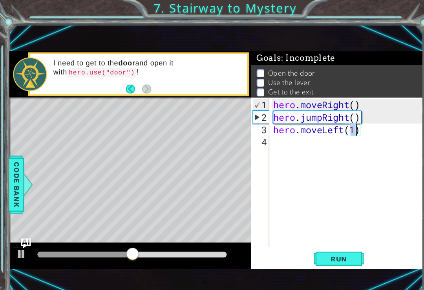
click at [318, 246] on span "Run" at bounding box center [318, 244] width 31 height 8
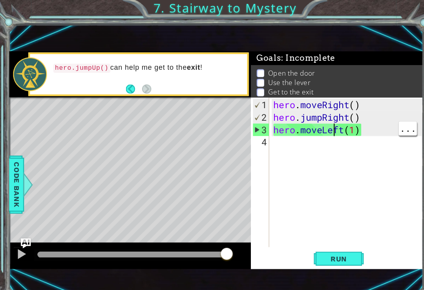
click at [317, 118] on div "hero . moveRight ( ) hero . jumpRight ( ) hero . moveLeft ( 1 )" at bounding box center [328, 175] width 145 height 165
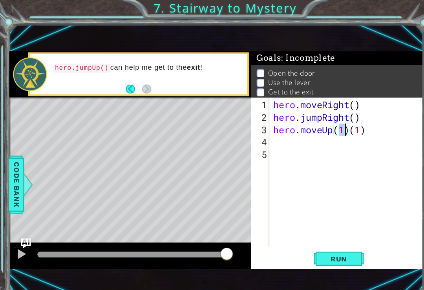
click at [330, 248] on span "Run" at bounding box center [318, 244] width 31 height 8
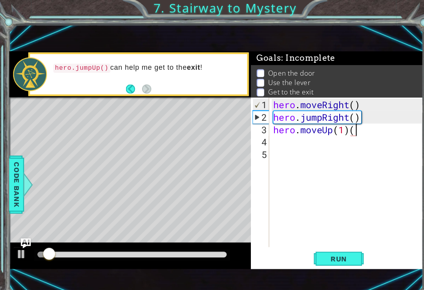
type textarea "hero.moveUp(1)"
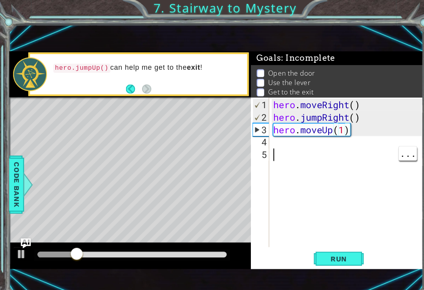
scroll to position [0, 0]
click at [292, 131] on div "hero . moveRight ( ) hero . jumpRight ( ) hero . moveUp ( 1 )" at bounding box center [328, 175] width 145 height 165
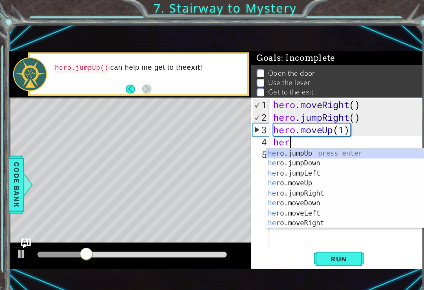
scroll to position [0, 0]
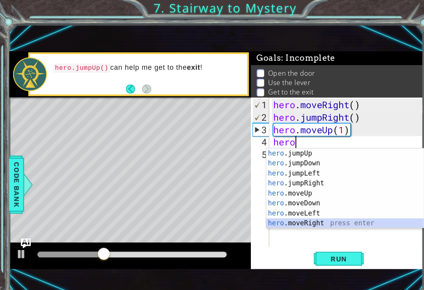
type textarea "hero.moveRight(1)"
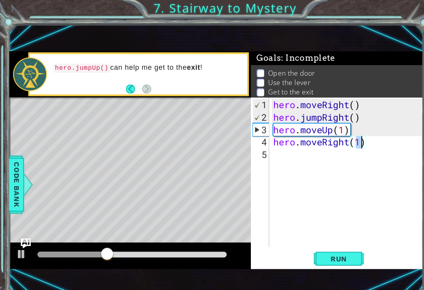
click at [323, 247] on span "Run" at bounding box center [318, 244] width 31 height 8
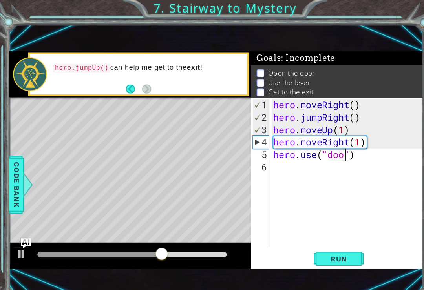
scroll to position [0, 4]
type textarea "hero.use("door")"
click at [316, 237] on button "Run" at bounding box center [318, 244] width 47 height 16
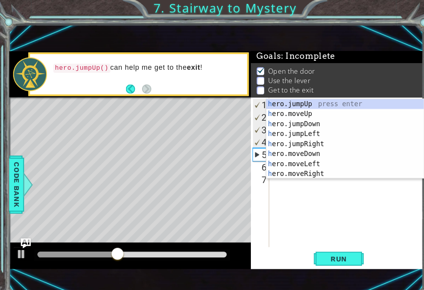
scroll to position [9, 0]
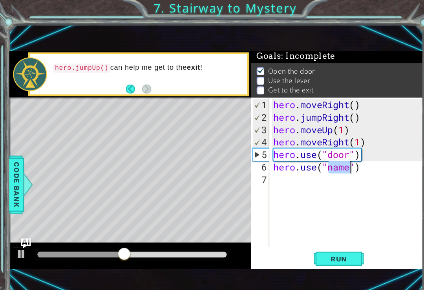
click at [324, 251] on button "Run" at bounding box center [318, 244] width 47 height 16
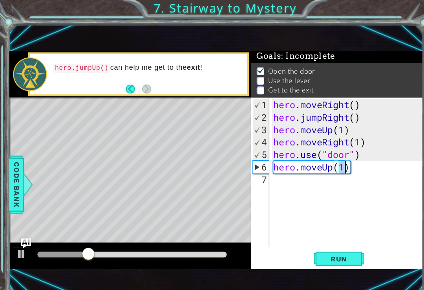
click at [323, 250] on button "Run" at bounding box center [318, 244] width 47 height 16
type textarea "hero.moveUp(2)"
click at [319, 233] on div "hero . moveRight ( ) hero . jumpRight ( ) hero . moveUp ( 1 ) hero . moveRight …" at bounding box center [328, 175] width 145 height 165
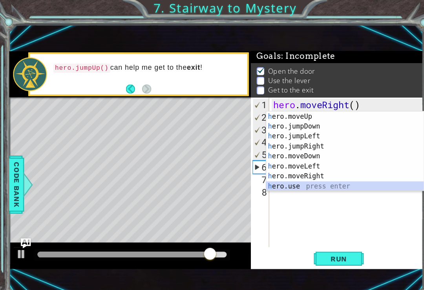
scroll to position [9, 0]
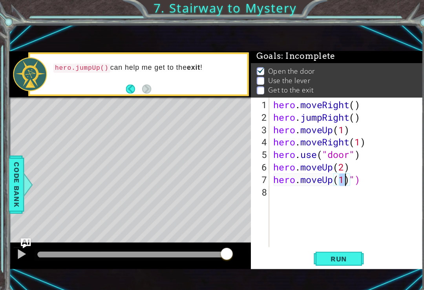
click at [319, 244] on span "Run" at bounding box center [318, 244] width 31 height 8
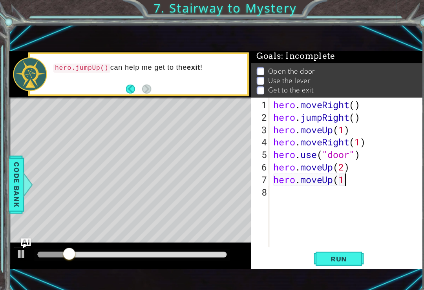
scroll to position [0, 3]
type textarea "hero.moveUp(1)"
click at [323, 239] on button "Run" at bounding box center [318, 244] width 47 height 16
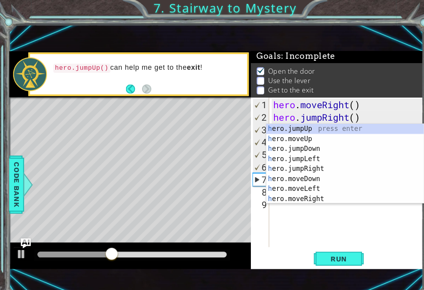
scroll to position [0, 0]
type textarea "hero"
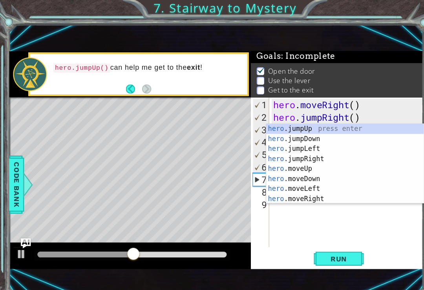
scroll to position [0, 0]
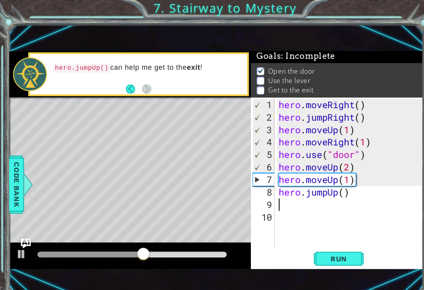
click at [319, 246] on span "Run" at bounding box center [318, 244] width 31 height 8
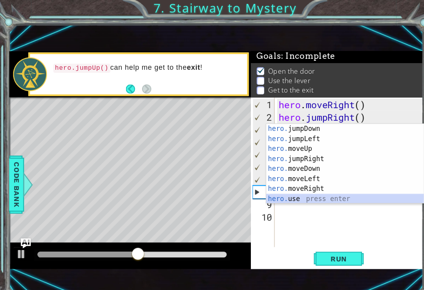
scroll to position [9, 0]
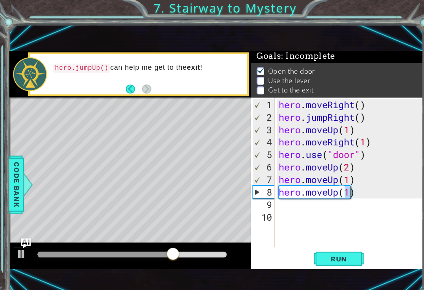
click at [323, 237] on button "Run" at bounding box center [318, 244] width 47 height 16
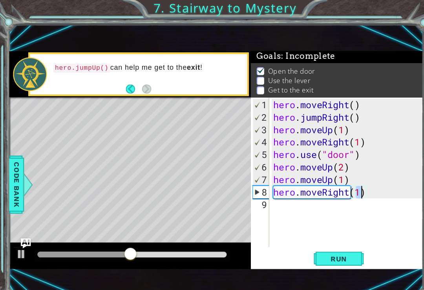
click at [321, 244] on span "Run" at bounding box center [318, 244] width 31 height 8
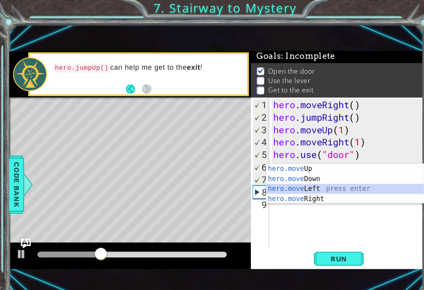
type textarea "hero.moveLeft(1)"
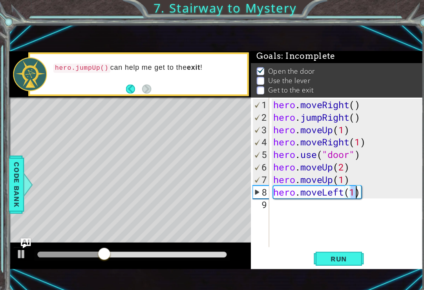
click at [325, 246] on span "Run" at bounding box center [318, 244] width 31 height 8
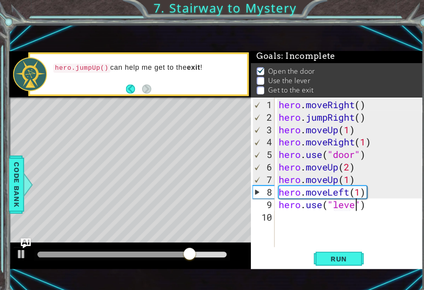
scroll to position [0, 4]
type textarea "hero.use("lever")"
click at [330, 244] on span "Run" at bounding box center [318, 244] width 31 height 8
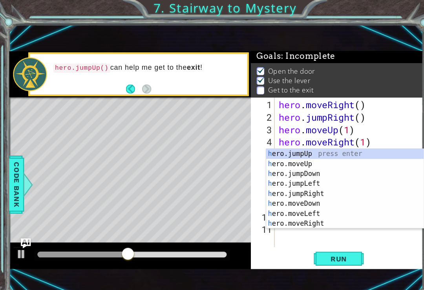
scroll to position [0, 0]
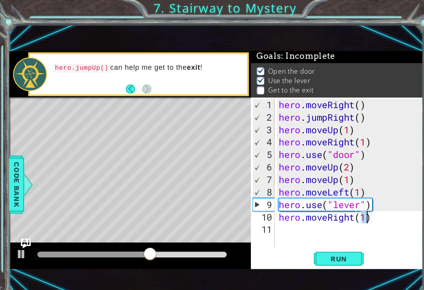
click at [326, 239] on button "Run" at bounding box center [318, 244] width 47 height 16
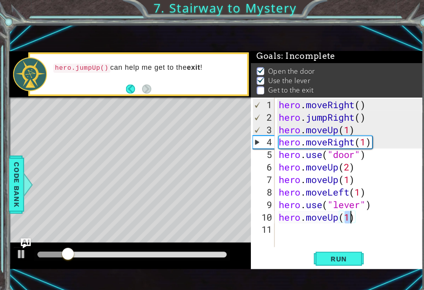
click at [333, 243] on span "Run" at bounding box center [318, 244] width 31 height 8
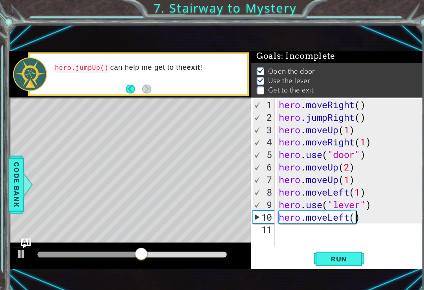
scroll to position [0, 4]
click at [325, 237] on button "Run" at bounding box center [318, 244] width 47 height 16
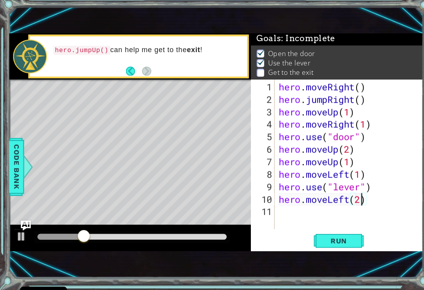
type textarea "hero.moveLeft(2)"
click at [324, 240] on span "Run" at bounding box center [318, 244] width 31 height 8
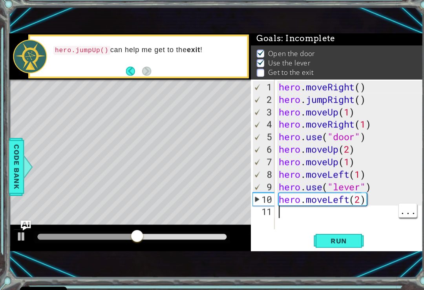
scroll to position [0, 0]
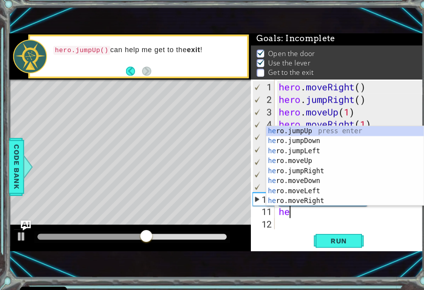
type textarea "her"
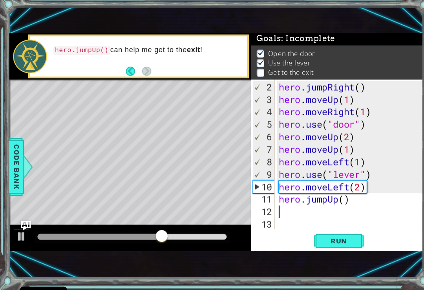
scroll to position [12, 0]
click at [319, 236] on button "Run" at bounding box center [318, 244] width 47 height 16
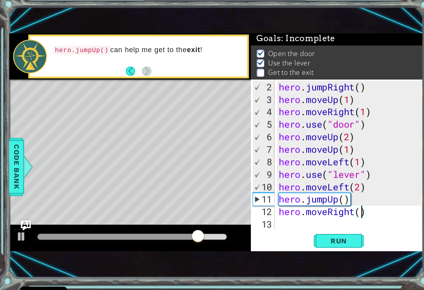
scroll to position [0, 4]
type textarea "hero.moveRight(3)"
click at [315, 242] on div "1 ההההההההההההההההההההההההההההההההההההההההההההההההההההההההההההההההההההההההההההה…" at bounding box center [204, 150] width 390 height 255
click at [323, 240] on span "Run" at bounding box center [318, 244] width 31 height 8
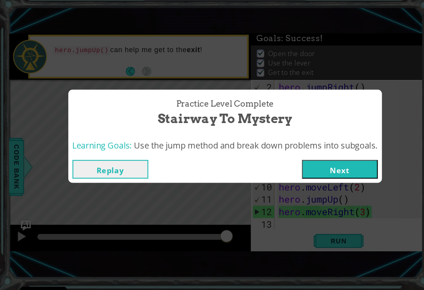
click at [320, 168] on button "Next" at bounding box center [319, 177] width 71 height 18
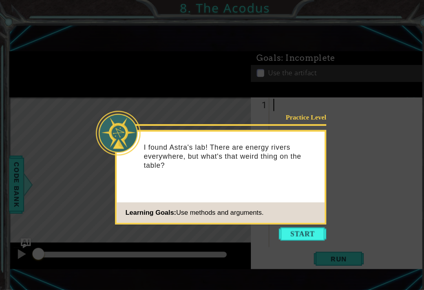
click at [280, 223] on button "Start" at bounding box center [284, 221] width 45 height 13
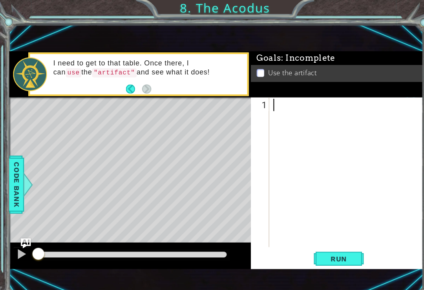
type textarea "h"
click at [324, 239] on button "Run" at bounding box center [318, 244] width 47 height 16
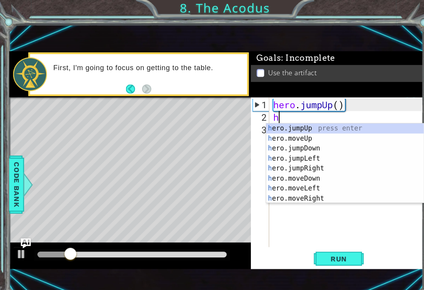
type textarea "her"
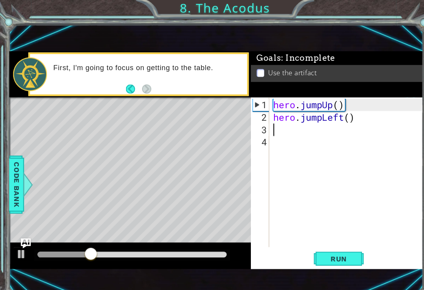
click at [326, 240] on span "Run" at bounding box center [318, 244] width 31 height 8
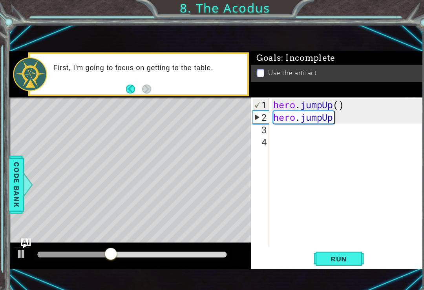
click at [312, 243] on span "Run" at bounding box center [318, 244] width 31 height 8
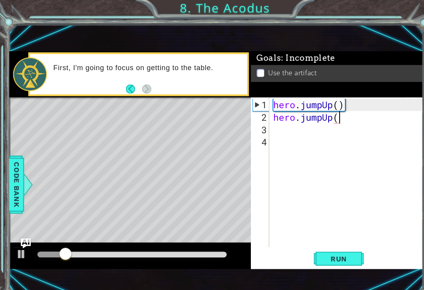
scroll to position [0, 3]
click at [319, 240] on span "Run" at bounding box center [318, 244] width 31 height 8
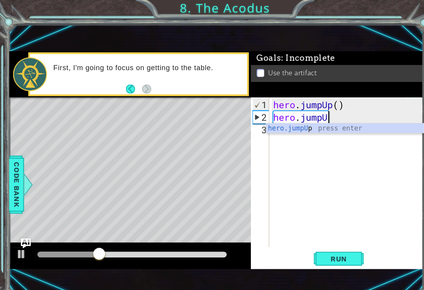
type textarea "hero.jump"
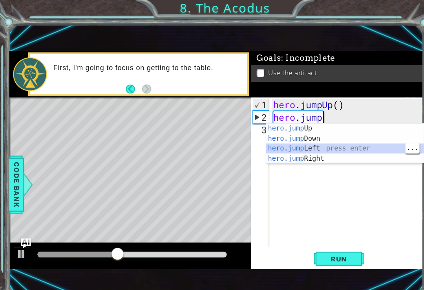
scroll to position [0, 0]
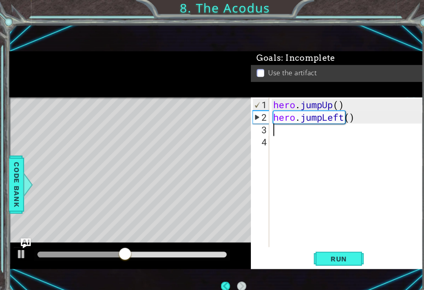
click at [328, 233] on div "hero . jumpUp ( ) hero . jumpLeft ( )" at bounding box center [328, 175] width 145 height 165
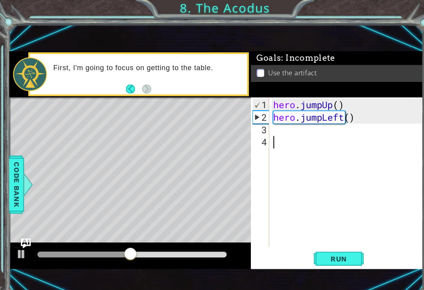
click at [320, 246] on span "Run" at bounding box center [318, 244] width 31 height 8
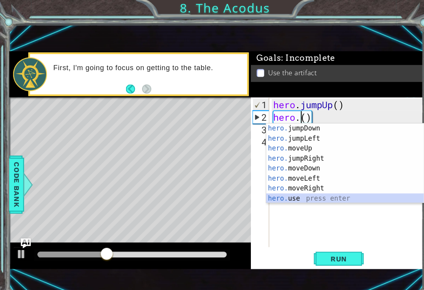
scroll to position [9, 0]
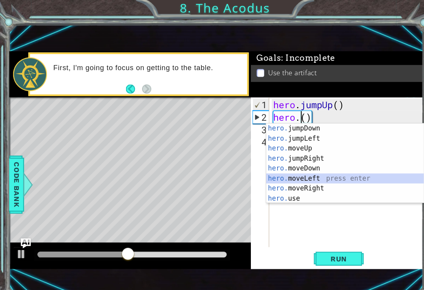
type textarea "hero.moveLeft(1)"
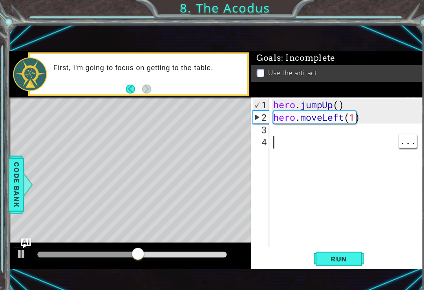
click at [326, 249] on button "Run" at bounding box center [318, 244] width 47 height 16
click at [282, 124] on div "hero . jumpUp ( ) hero . moveLeft ( 1 )" at bounding box center [328, 175] width 145 height 165
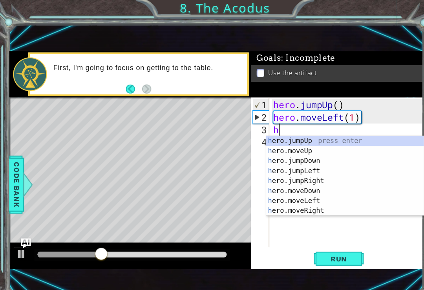
scroll to position [0, 0]
type textarea "her"
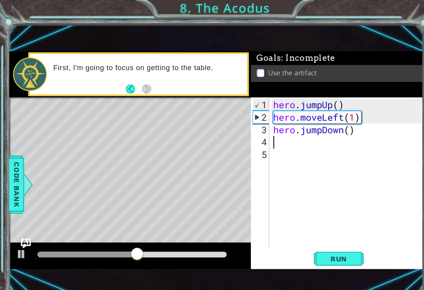
click at [322, 239] on button "Run" at bounding box center [318, 244] width 47 height 16
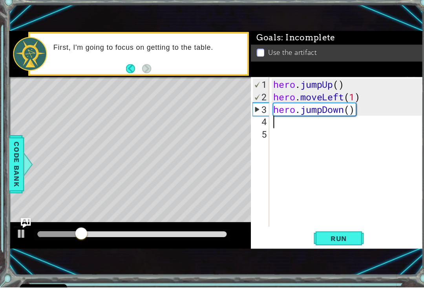
scroll to position [2, 0]
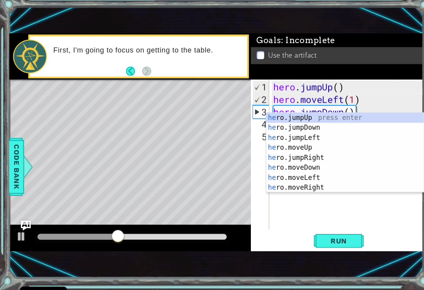
type textarea "her"
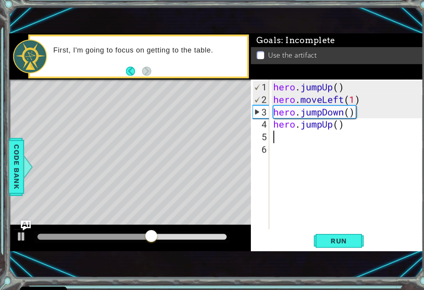
click at [317, 240] on span "Run" at bounding box center [318, 244] width 31 height 8
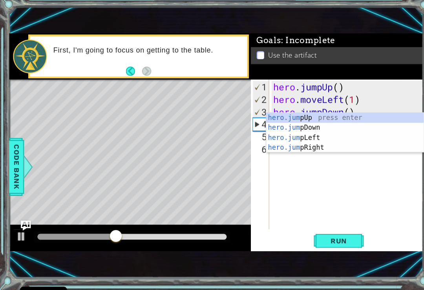
type textarea "hero.ju"
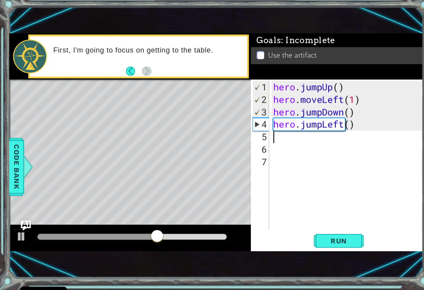
click at [329, 240] on span "Run" at bounding box center [318, 244] width 31 height 8
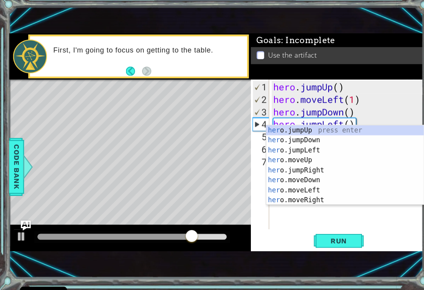
type textarea "h"
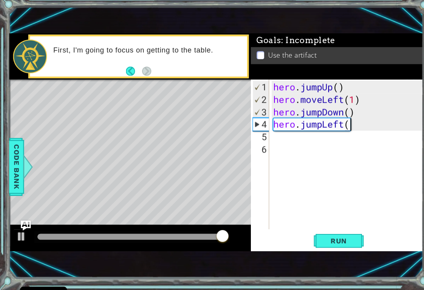
type textarea "hero.jumpLeft()"
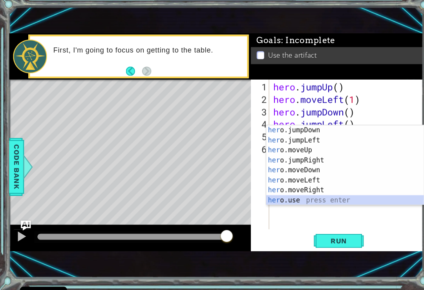
scroll to position [9, 0]
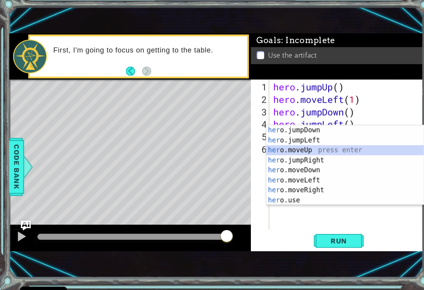
type textarea "hero.moveUp(1)"
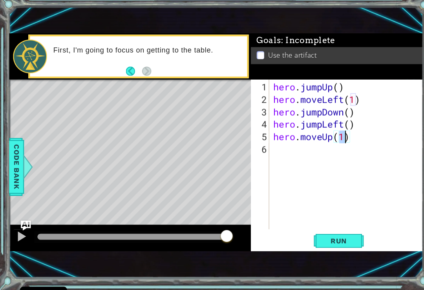
click at [322, 216] on div "hero . jumpUp ( ) hero . moveLeft ( 1 ) hero . jumpDown ( ) hero . jumpLeft ( )…" at bounding box center [328, 175] width 145 height 165
click at [325, 240] on span "Run" at bounding box center [318, 244] width 31 height 8
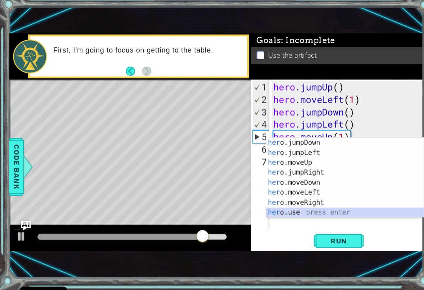
scroll to position [9, 0]
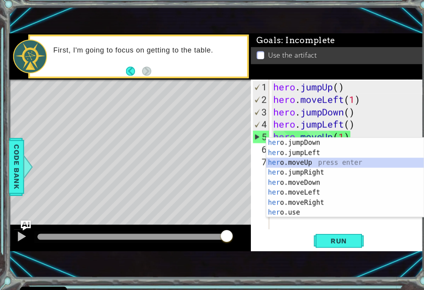
type textarea "hero.moveUp(1)"
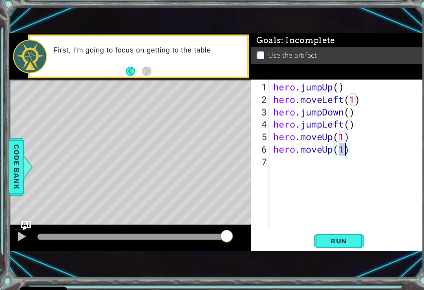
click at [315, 240] on span "Run" at bounding box center [318, 244] width 31 height 8
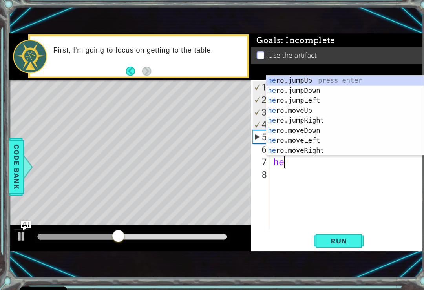
scroll to position [0, 0]
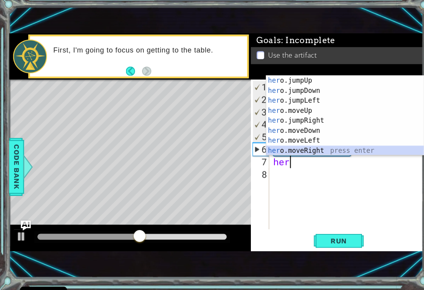
type textarea "hero.moveRight(1)"
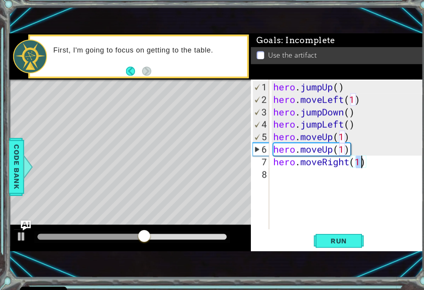
click at [321, 240] on span "Run" at bounding box center [318, 244] width 31 height 8
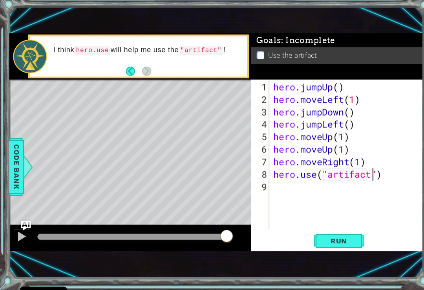
scroll to position [0, 4]
type textarea "hero.use("artifact")"
click at [305, 240] on span "Run" at bounding box center [318, 244] width 31 height 8
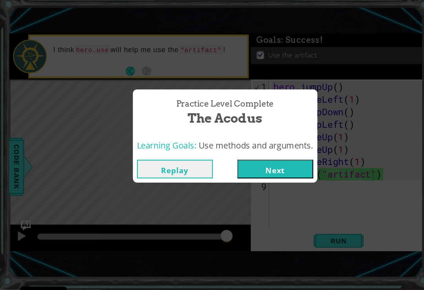
click at [260, 168] on button "Next" at bounding box center [259, 177] width 71 height 18
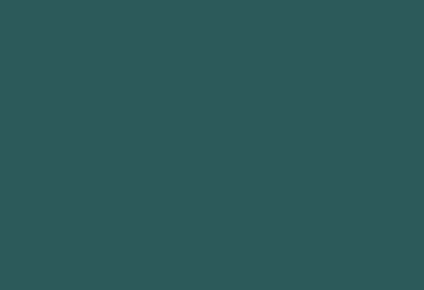
click at [272, 177] on body "Cookie Policy CodeCombat uses a few essential and non-essential cookies. Privac…" at bounding box center [212, 145] width 424 height 290
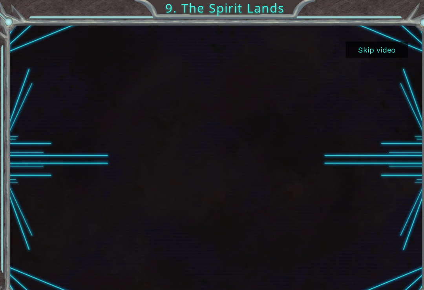
click at [365, 46] on button "Skip video" at bounding box center [355, 46] width 59 height 15
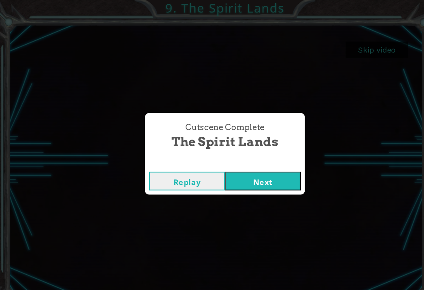
click at [238, 169] on button "Next" at bounding box center [247, 171] width 71 height 18
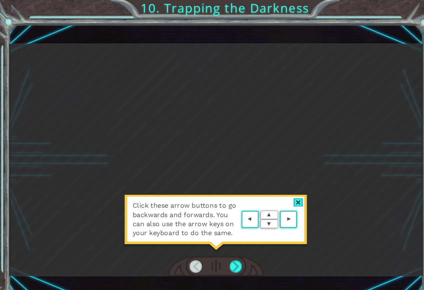
click at [287, 182] on div "Click these arrow buttons to go backwards and forwards. You can also use the ar…" at bounding box center [204, 150] width 390 height 219
click at [285, 188] on div at bounding box center [281, 191] width 9 height 8
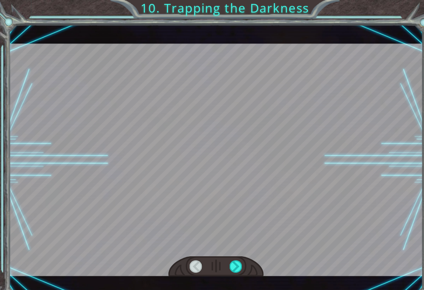
click at [282, 196] on div at bounding box center [204, 150] width 390 height 219
click at [228, 255] on div at bounding box center [222, 252] width 12 height 12
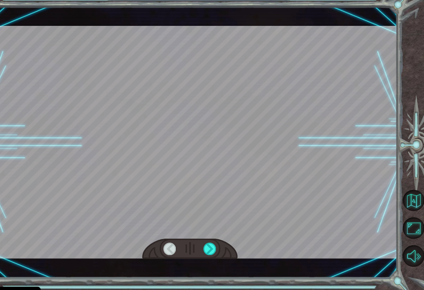
scroll to position [2, 0]
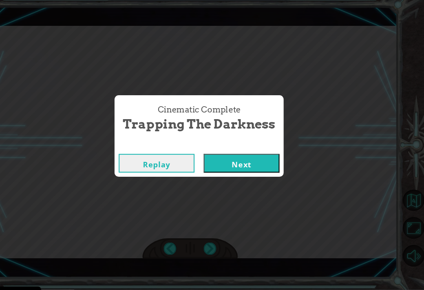
click at [230, 162] on button "Next" at bounding box center [251, 171] width 71 height 18
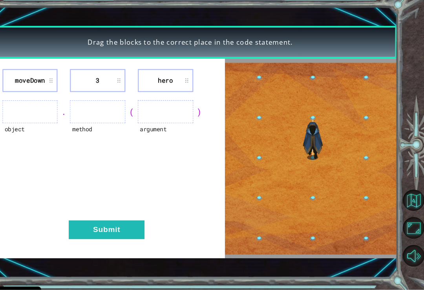
click at [89, 225] on button "Submit" at bounding box center [124, 234] width 71 height 18
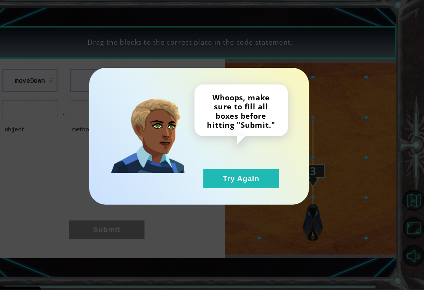
click at [228, 177] on button "Try Again" at bounding box center [251, 186] width 71 height 18
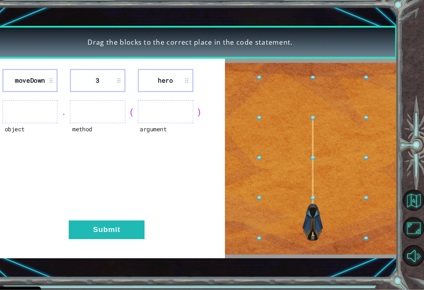
click at [29, 111] on ul at bounding box center [53, 122] width 52 height 22
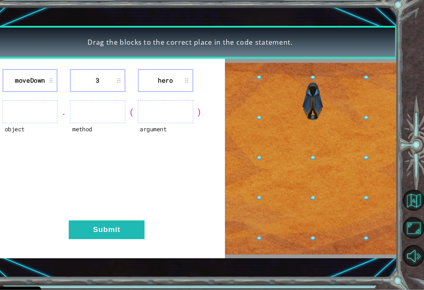
click at [35, 111] on ul at bounding box center [53, 122] width 52 height 22
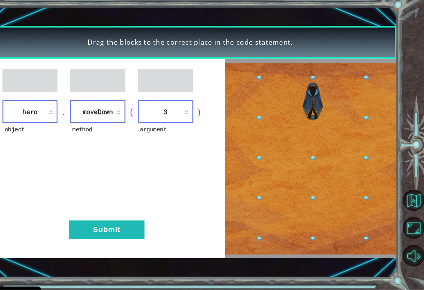
click at [106, 225] on button "Submit" at bounding box center [124, 234] width 71 height 18
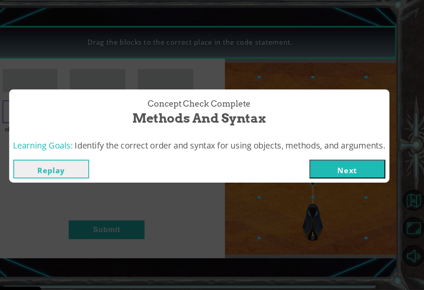
click at [319, 168] on button "Next" at bounding box center [351, 177] width 71 height 18
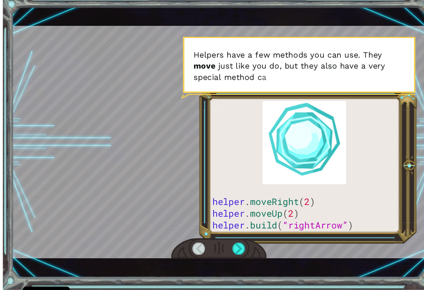
click at [184, 246] on div at bounding box center [185, 252] width 12 height 12
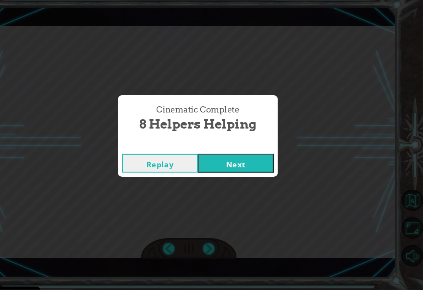
click at [224, 162] on button "Next" at bounding box center [247, 171] width 71 height 18
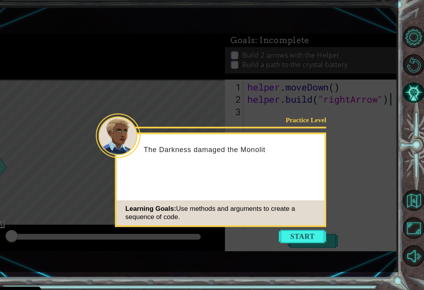
click at [287, 234] on button "Start" at bounding box center [309, 240] width 45 height 13
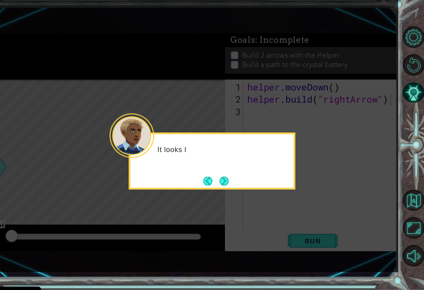
click at [231, 183] on button "Next" at bounding box center [235, 187] width 9 height 9
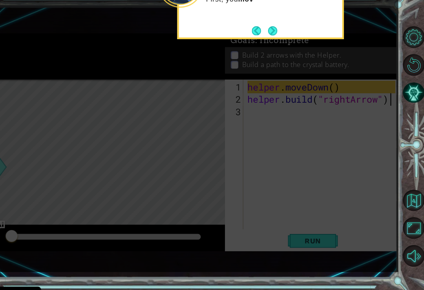
click at [188, 159] on icon at bounding box center [199, 61] width 399 height 424
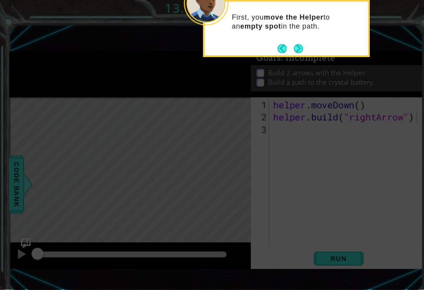
click at [281, 45] on button "Next" at bounding box center [281, 46] width 9 height 9
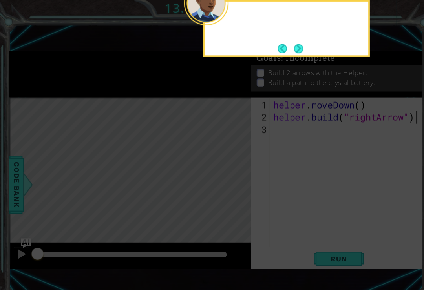
click at [266, 49] on button "Back" at bounding box center [269, 46] width 15 height 9
click at [56, 169] on icon at bounding box center [199, 70] width 399 height 408
